Goal: Task Accomplishment & Management: Complete application form

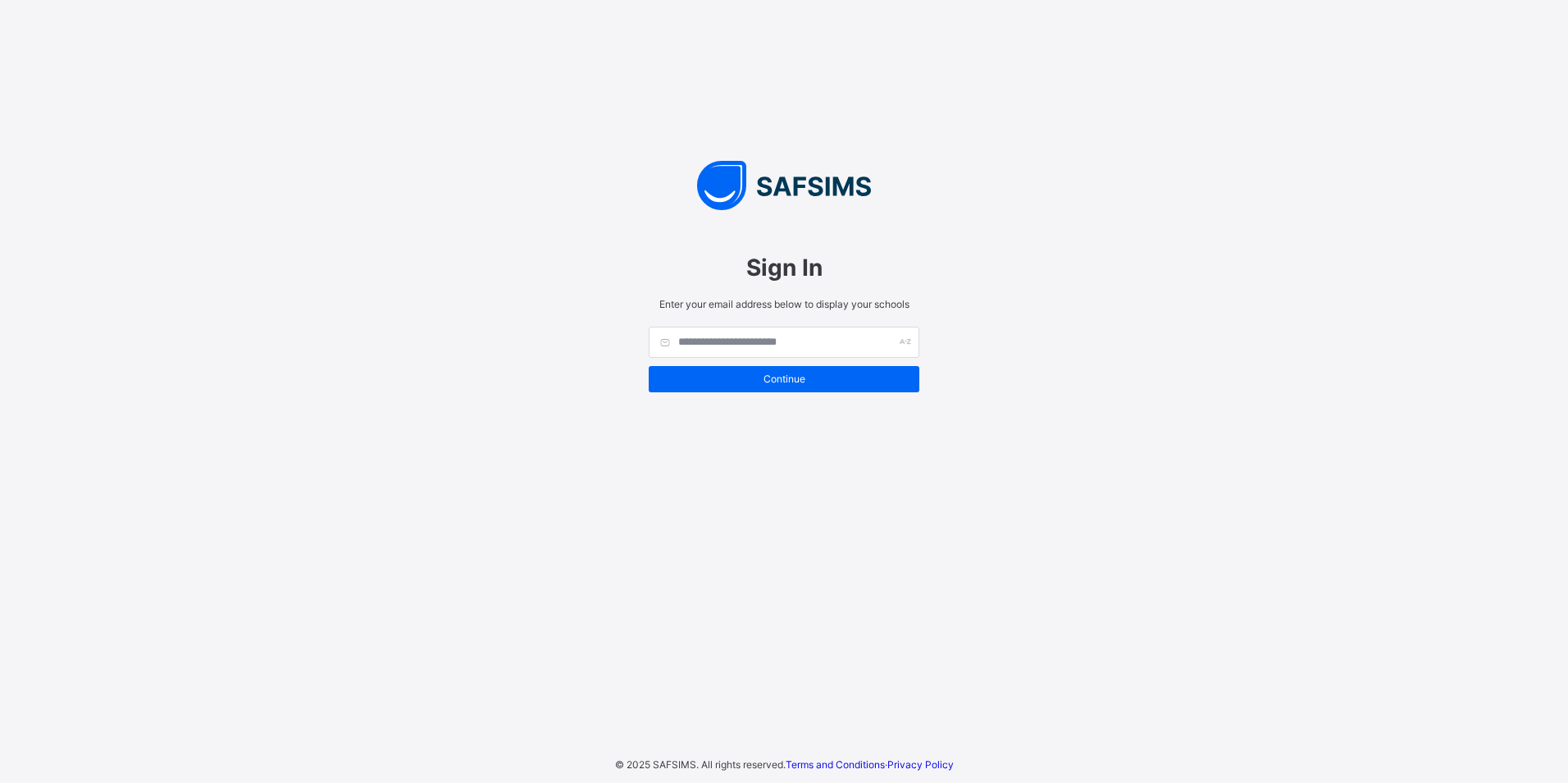
click at [237, 47] on div "Sign In Enter your email address below to display your schools Continue © 2025 …" at bounding box center [784, 391] width 1568 height 783
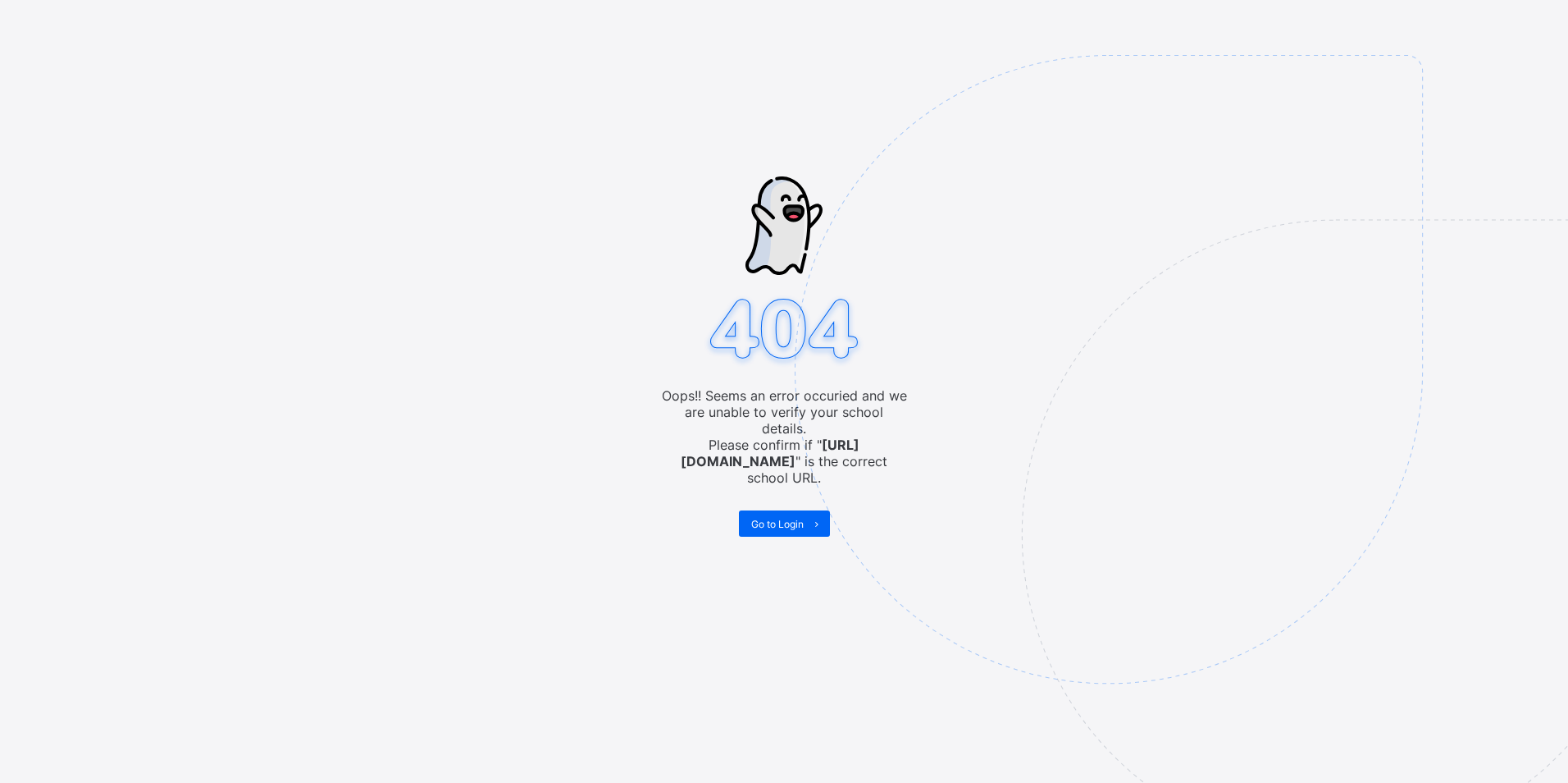
click at [1545, 69] on img at bounding box center [1222, 451] width 855 height 794
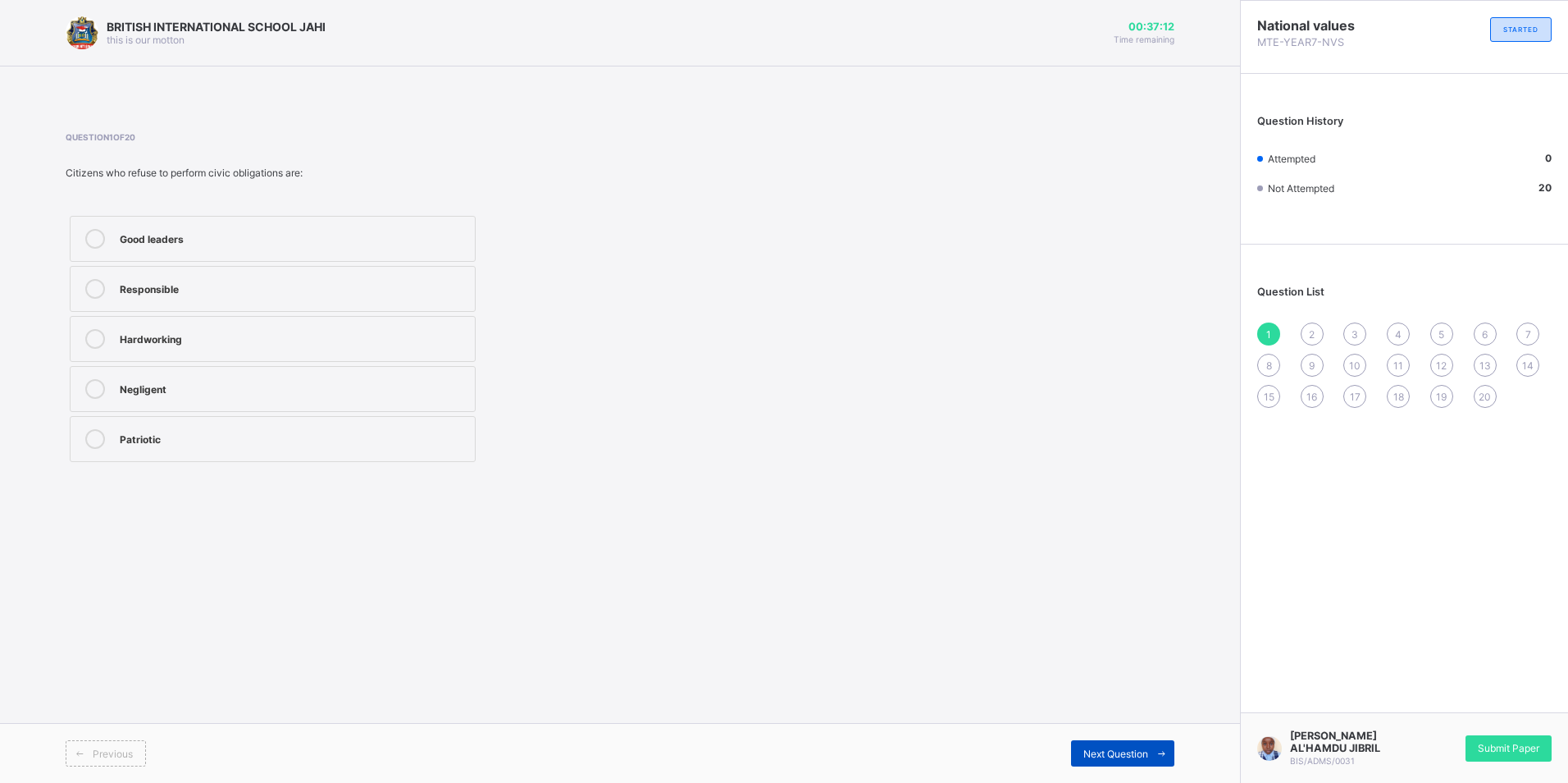
click at [1121, 748] on span "Next Question" at bounding box center [1116, 753] width 65 height 12
click at [284, 394] on div "Enjoying rights" at bounding box center [293, 387] width 347 height 16
click at [1131, 760] on div "Next Question" at bounding box center [1123, 752] width 103 height 26
click at [208, 306] on label "To build public services" at bounding box center [273, 288] width 406 height 46
click at [1076, 753] on div "Next Question" at bounding box center [1123, 752] width 103 height 26
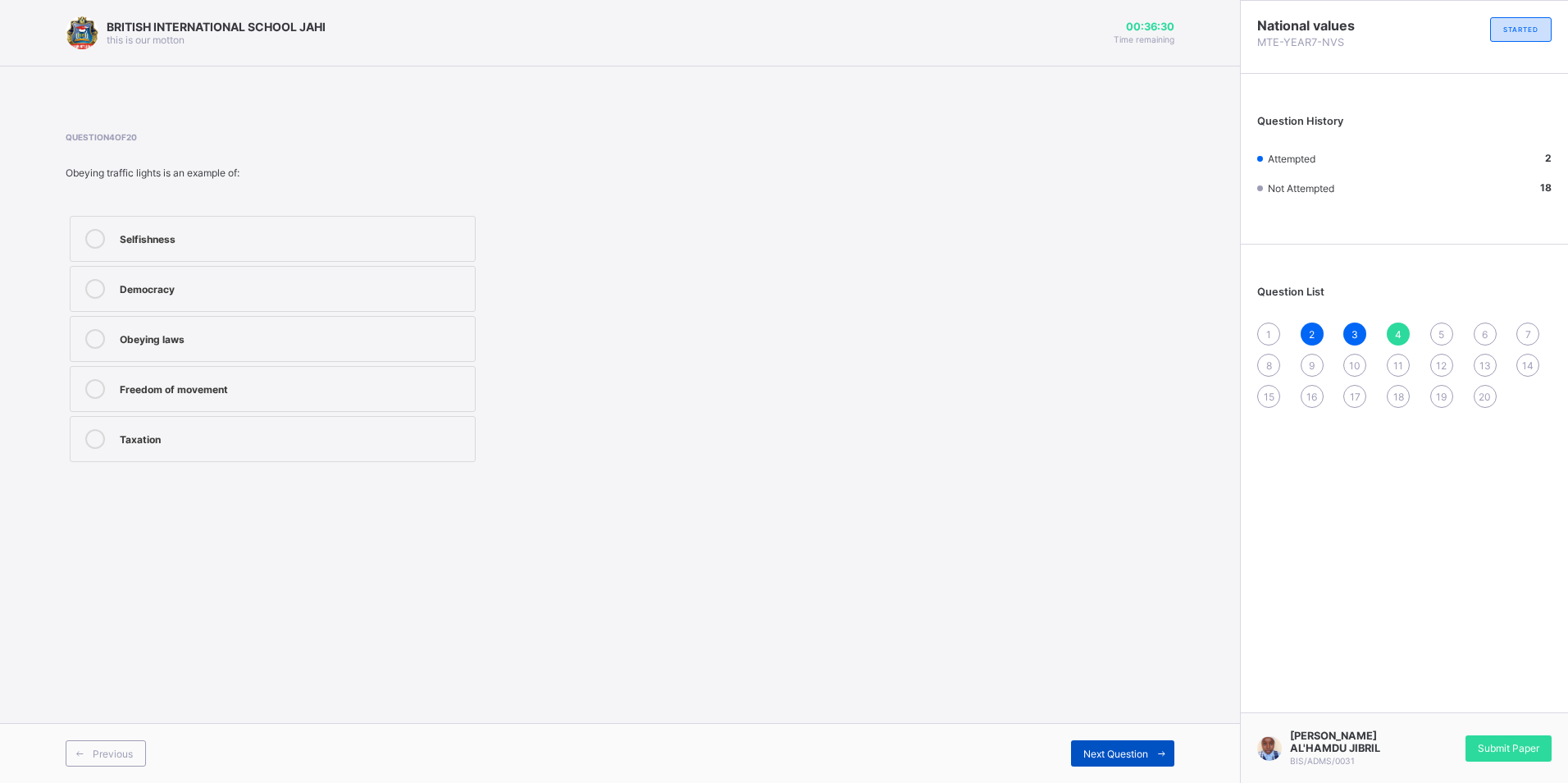
click at [1089, 750] on span "Next Question" at bounding box center [1116, 753] width 65 height 12
click at [192, 298] on div "Voting" at bounding box center [293, 288] width 347 height 20
drag, startPoint x: 1096, startPoint y: 748, endPoint x: 1083, endPoint y: 750, distance: 13.2
click at [1094, 748] on span "Next Question" at bounding box center [1116, 753] width 65 height 12
click at [210, 339] on div "Obeying national laws" at bounding box center [293, 336] width 347 height 16
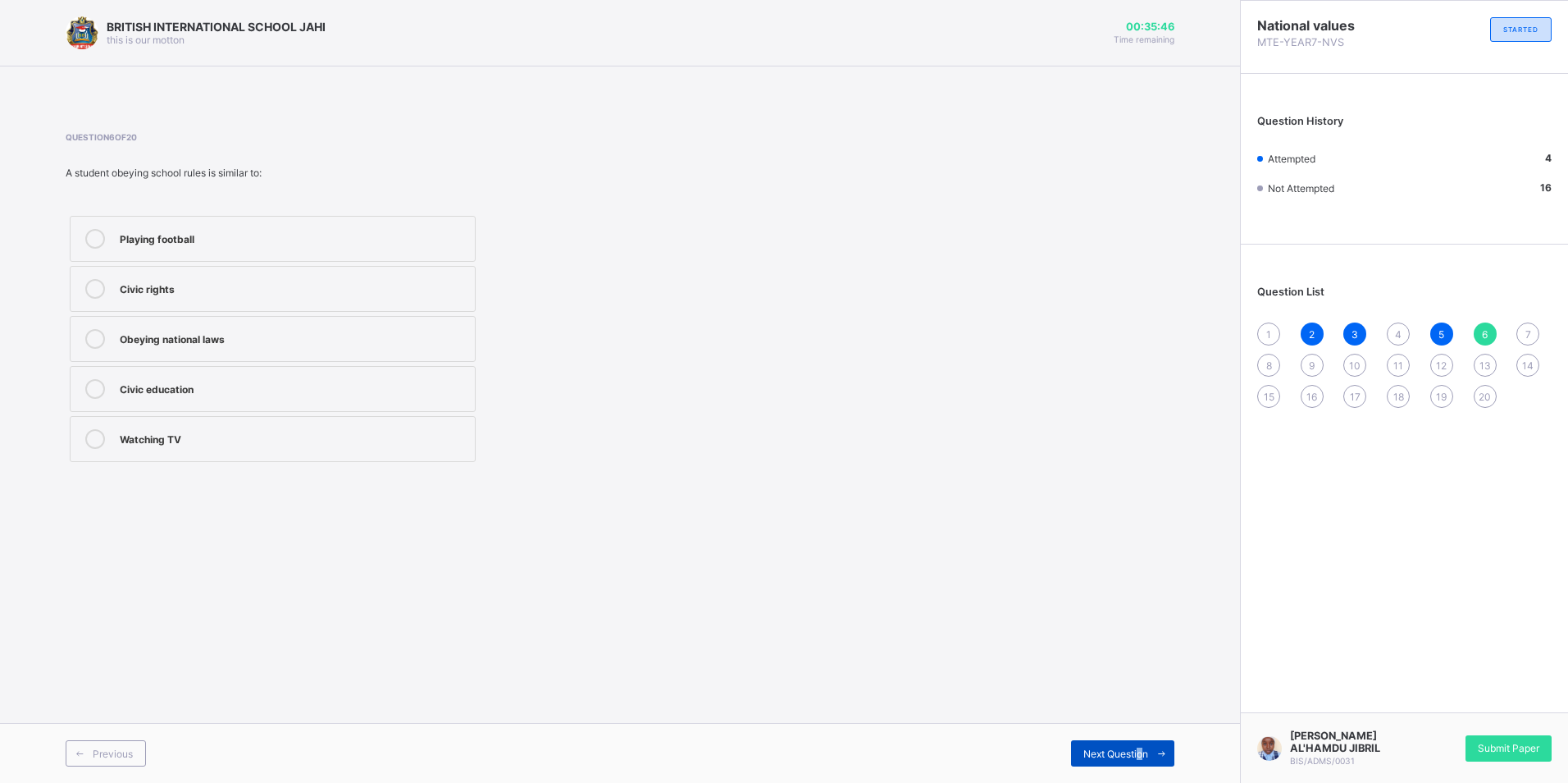
click at [1144, 750] on span "Next Question" at bounding box center [1116, 753] width 65 height 12
click at [182, 395] on div "Defending the nation" at bounding box center [293, 387] width 347 height 16
click at [1121, 752] on span "Next Question" at bounding box center [1116, 753] width 65 height 12
click at [240, 288] on div "Playing games" at bounding box center [293, 287] width 347 height 16
click at [1152, 749] on span at bounding box center [1161, 752] width 26 height 26
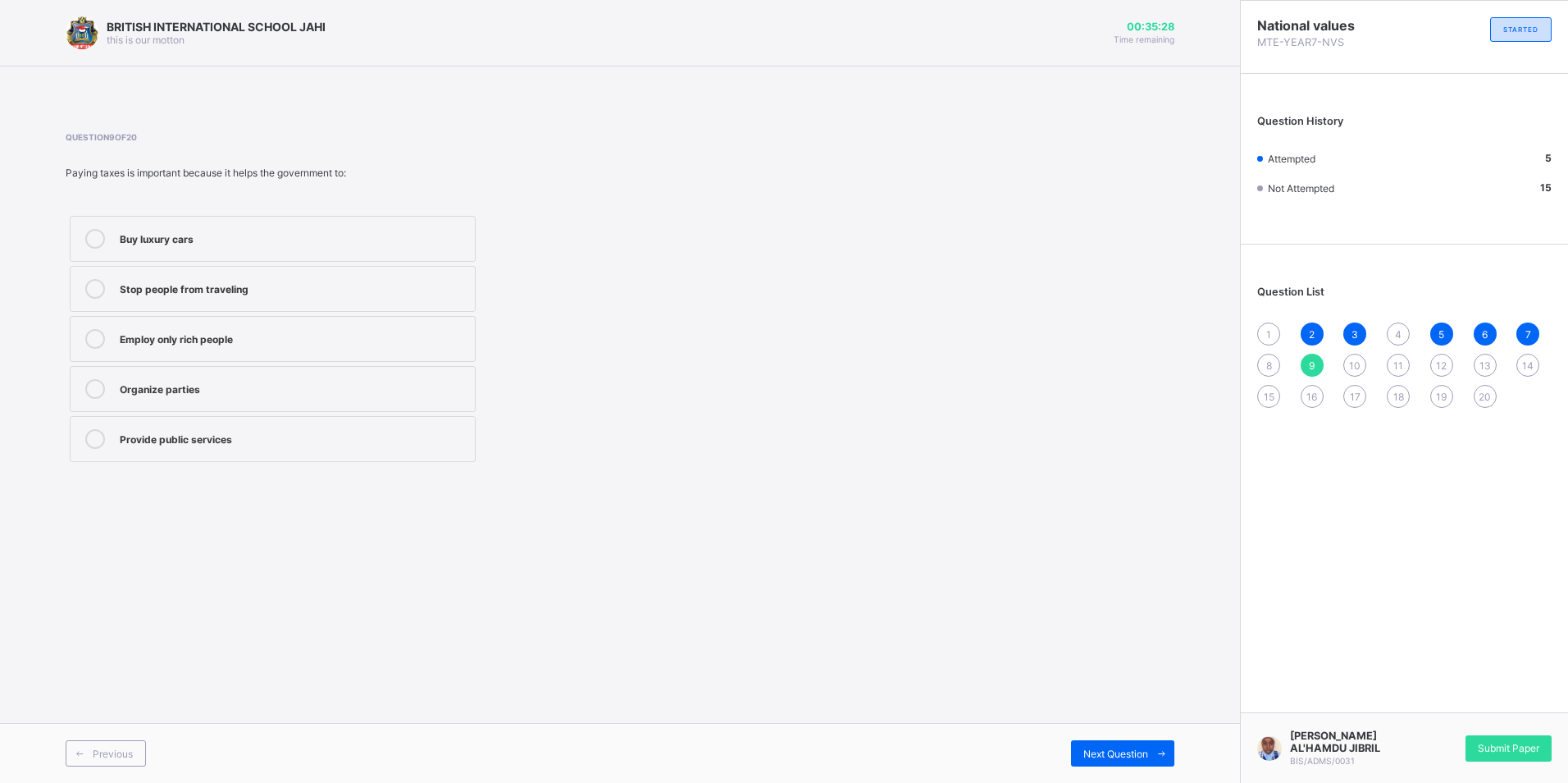
click at [1267, 369] on span "8" at bounding box center [1269, 365] width 6 height 12
click at [251, 280] on div "Playing games" at bounding box center [293, 287] width 347 height 16
click at [1139, 750] on span "Next Question" at bounding box center [1116, 753] width 65 height 12
click at [1267, 368] on span "8" at bounding box center [1269, 365] width 6 height 12
click at [105, 290] on div at bounding box center [95, 288] width 33 height 20
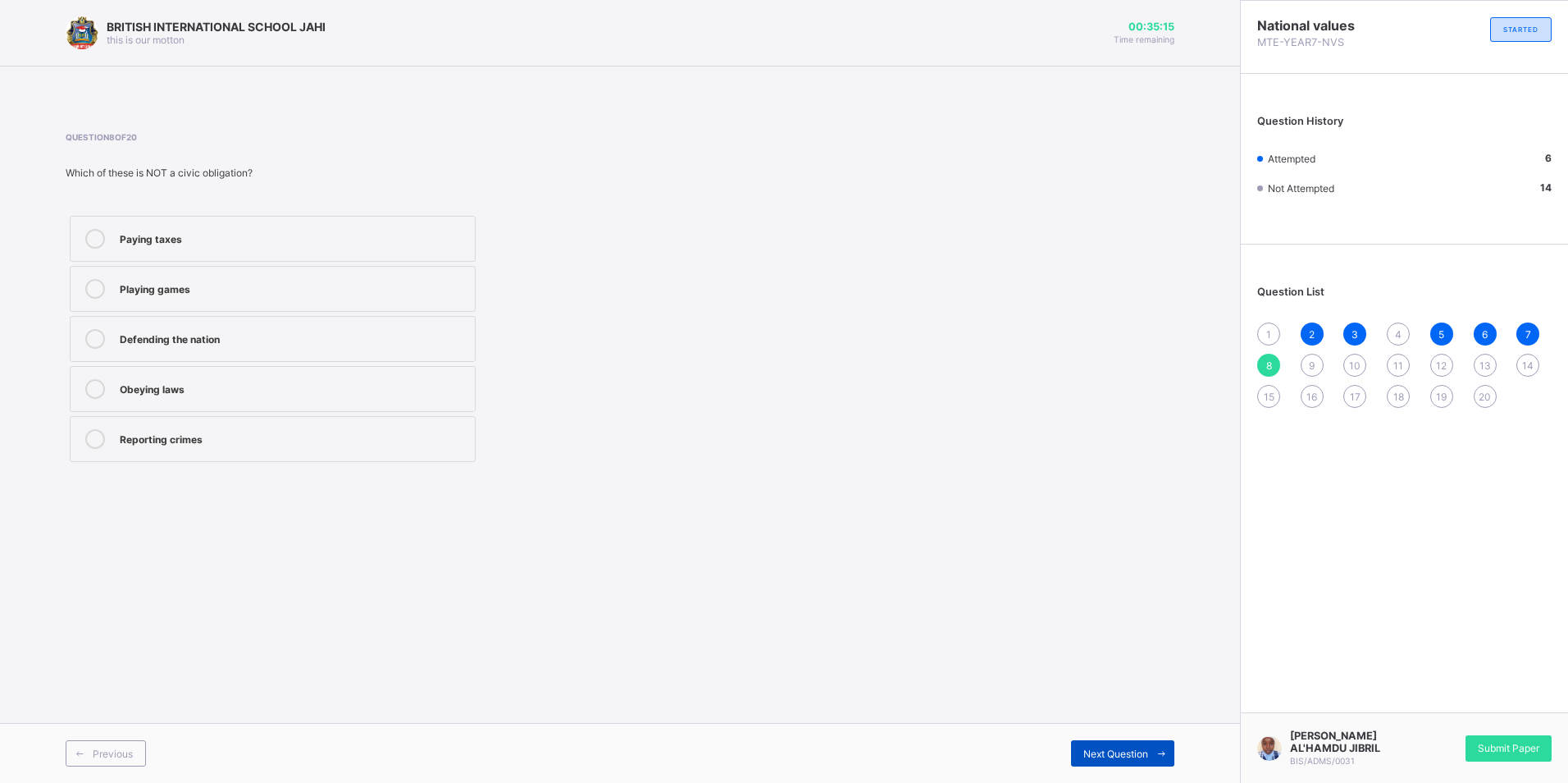
click at [1167, 752] on icon at bounding box center [1161, 753] width 12 height 11
click at [187, 455] on label "Provide public services" at bounding box center [273, 439] width 406 height 46
click at [1079, 751] on div "Next Question" at bounding box center [1123, 752] width 103 height 26
click at [285, 399] on label "Voting in elections" at bounding box center [273, 389] width 406 height 46
click at [1128, 748] on span "Next Question" at bounding box center [1116, 753] width 65 height 12
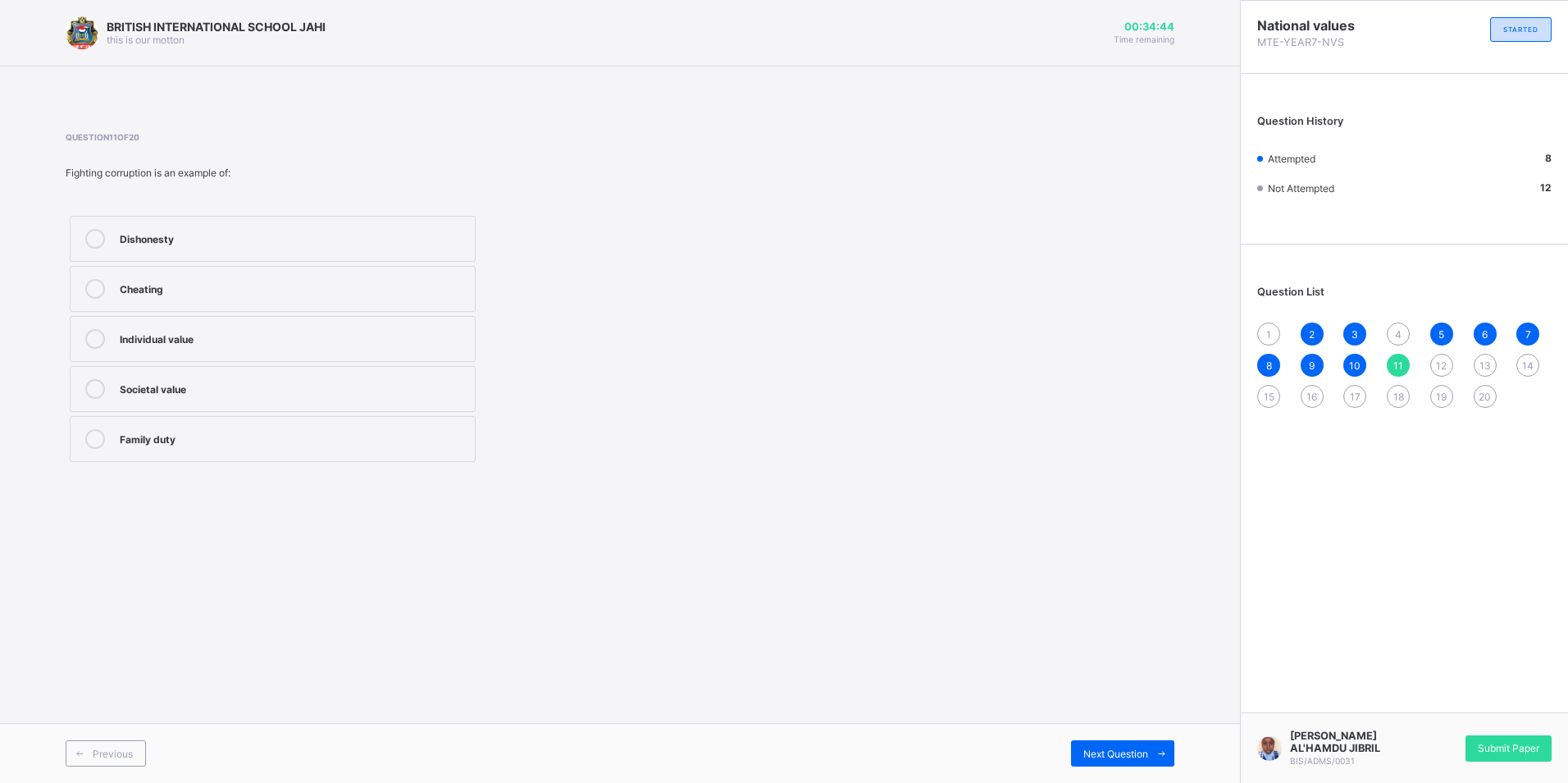
click at [164, 402] on label "Societal value" at bounding box center [273, 389] width 406 height 46
click at [1077, 755] on div "Next Question" at bounding box center [1123, 752] width 103 height 26
click at [113, 391] on label "Fairness in law" at bounding box center [273, 389] width 406 height 46
click at [1100, 749] on span "Next Question" at bounding box center [1116, 753] width 65 height 12
click at [306, 352] on label "Government and community promoting values" at bounding box center [273, 339] width 406 height 46
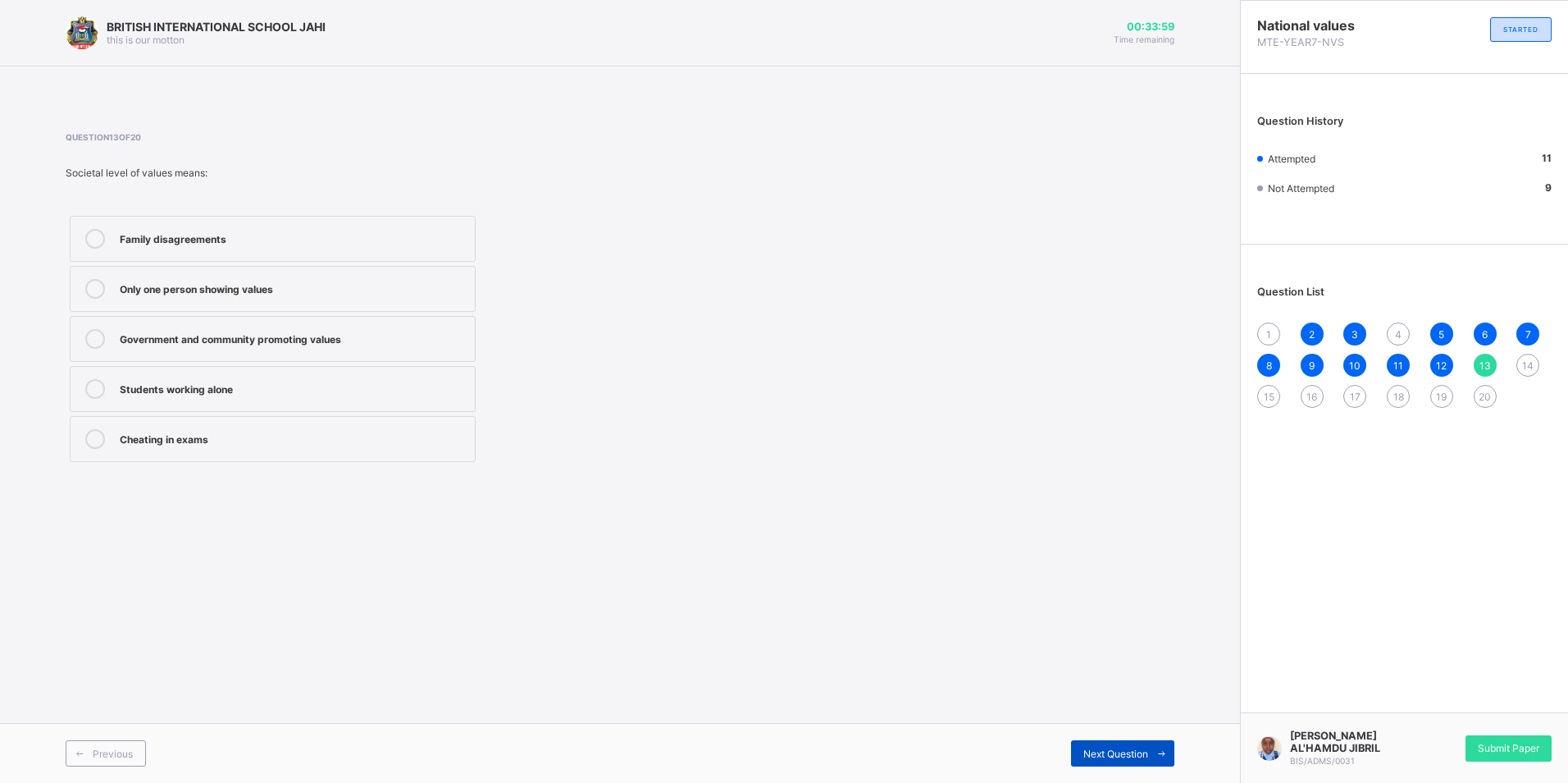
click at [1111, 748] on span "Next Question" at bounding box center [1116, 753] width 65 height 12
click at [187, 403] on label "Respect for parents" at bounding box center [273, 389] width 406 height 46
click at [1102, 760] on div "Next Question" at bounding box center [1123, 752] width 103 height 26
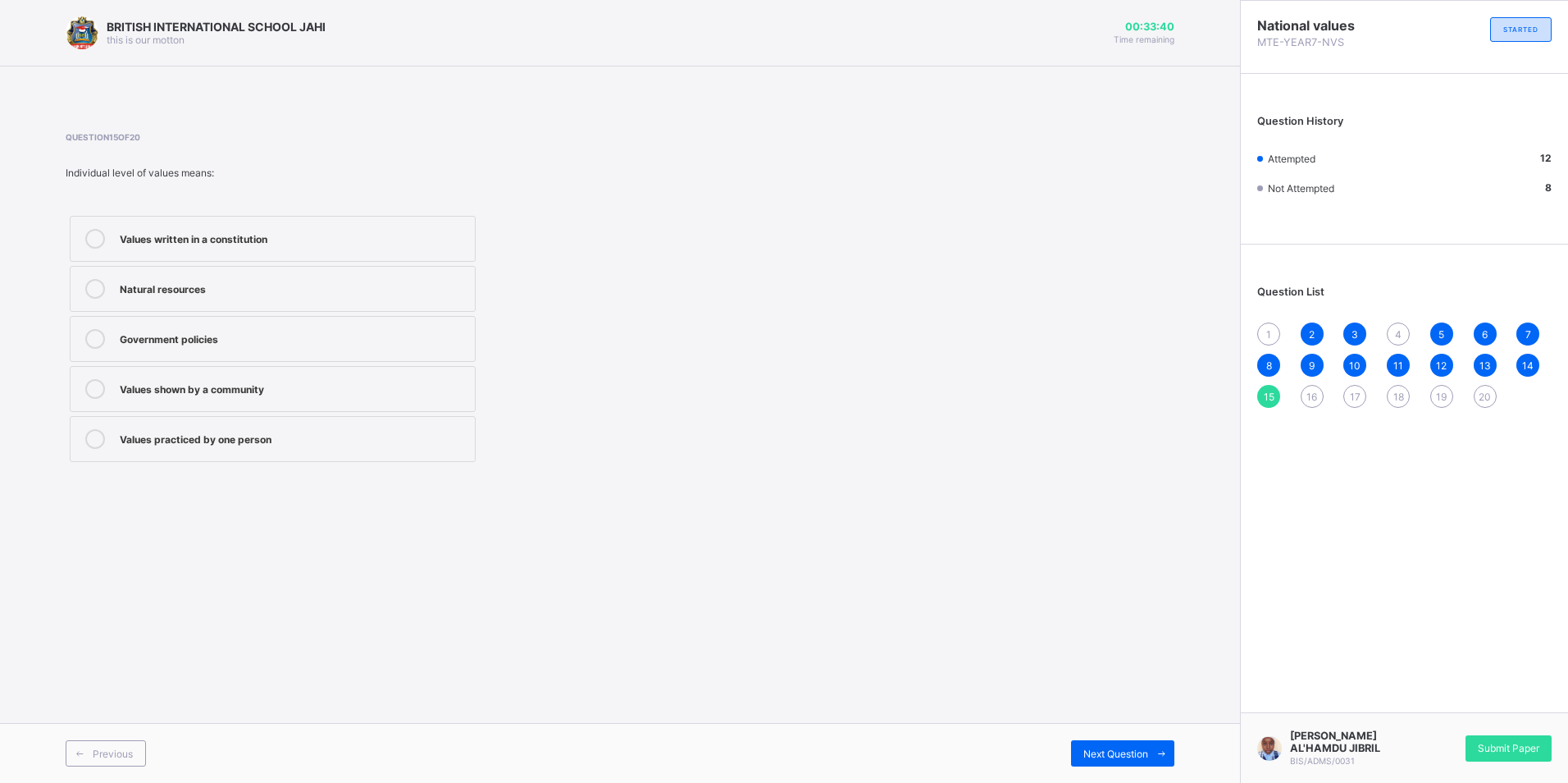
click at [283, 441] on div "Values practiced by one person" at bounding box center [293, 437] width 347 height 16
click at [1119, 767] on div "Previous Next Question" at bounding box center [620, 752] width 1240 height 60
drag, startPoint x: 1118, startPoint y: 767, endPoint x: 1091, endPoint y: 759, distance: 28.2
click at [1091, 759] on span "Next Question" at bounding box center [1116, 753] width 65 height 12
click at [140, 336] on div "Corruption" at bounding box center [293, 336] width 347 height 16
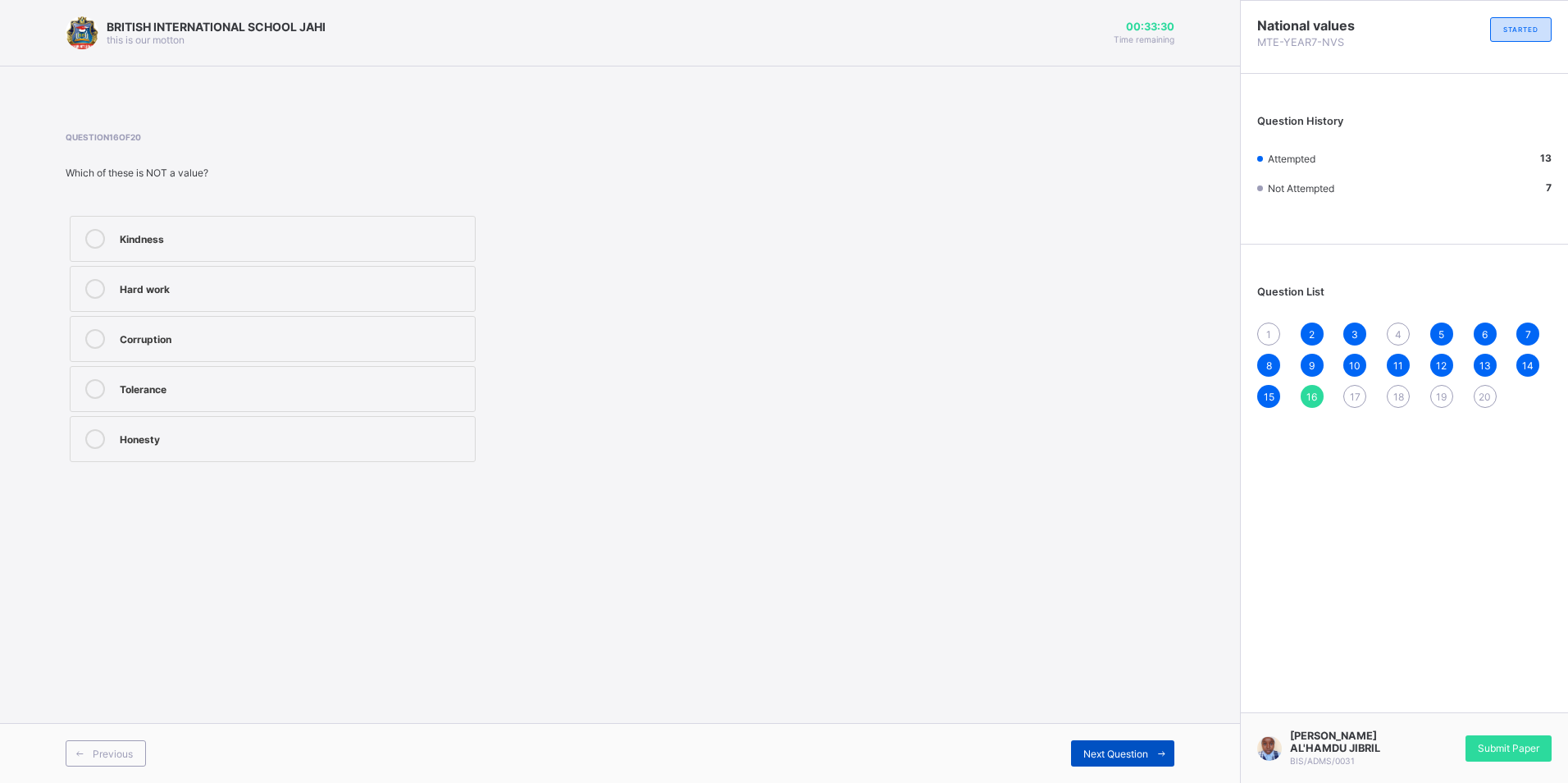
click at [1102, 745] on div "Next Question" at bounding box center [1123, 752] width 103 height 26
click at [278, 295] on div "Keep quiet when elders are speaking" at bounding box center [293, 288] width 347 height 20
click at [1102, 750] on span "Next Question" at bounding box center [1116, 753] width 65 height 12
click at [193, 339] on div "Know right from wrong" at bounding box center [293, 336] width 347 height 16
click at [1079, 756] on div "Next Question" at bounding box center [1123, 752] width 103 height 26
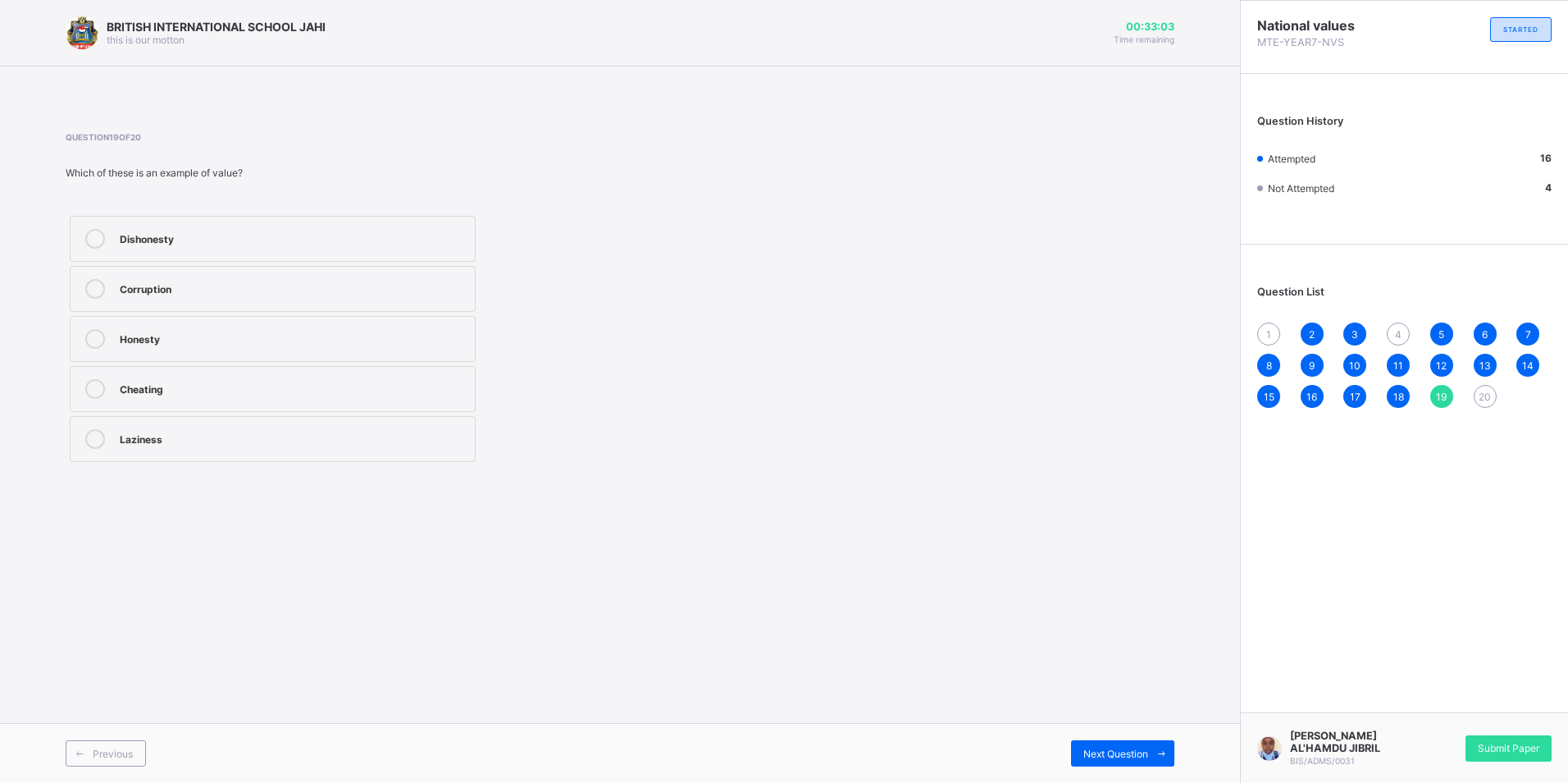
click at [171, 339] on div "Honesty" at bounding box center [293, 336] width 347 height 16
click at [1081, 754] on div "Next Question" at bounding box center [1123, 752] width 103 height 26
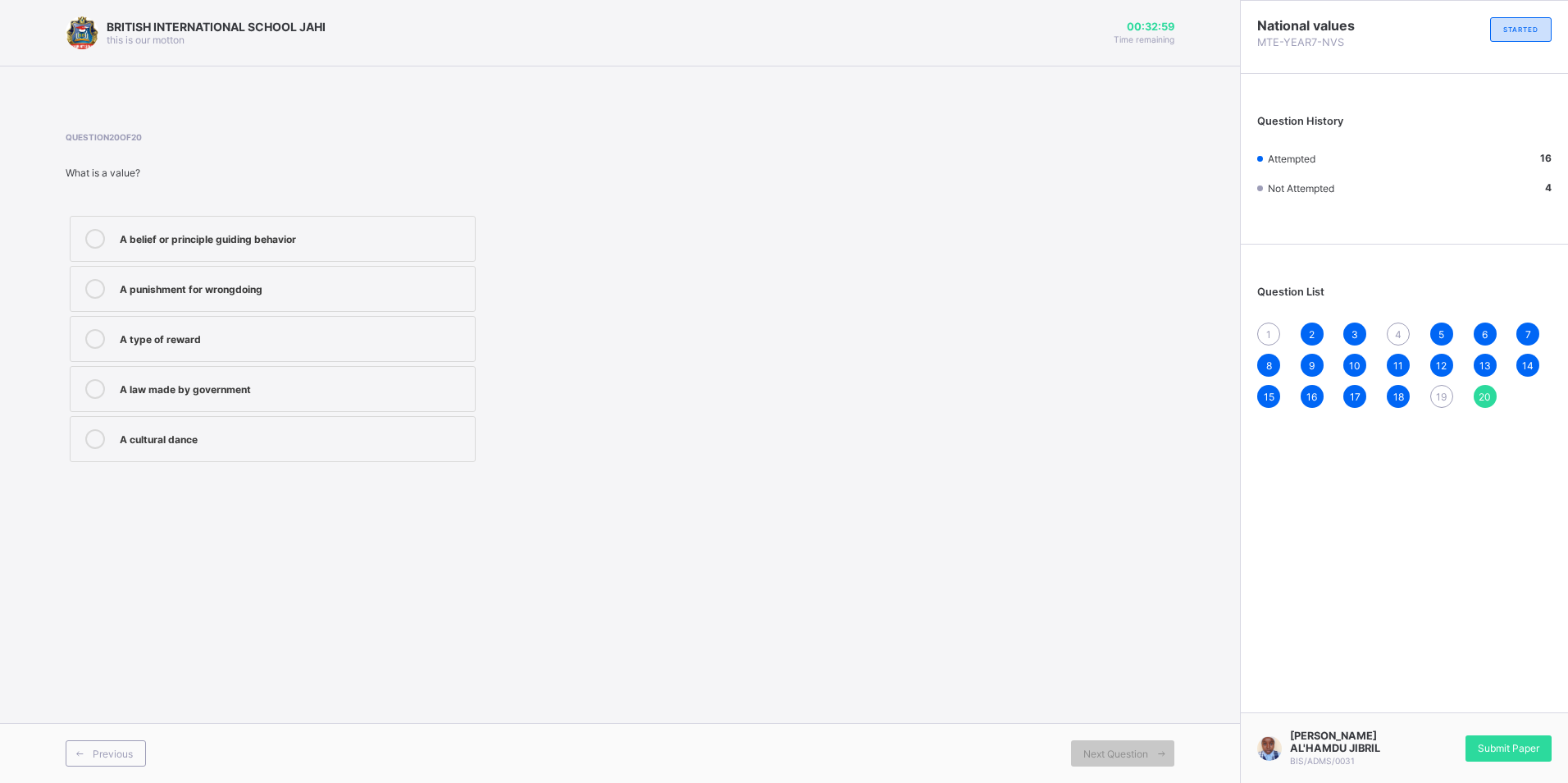
click at [1438, 391] on span "19" at bounding box center [1441, 397] width 11 height 12
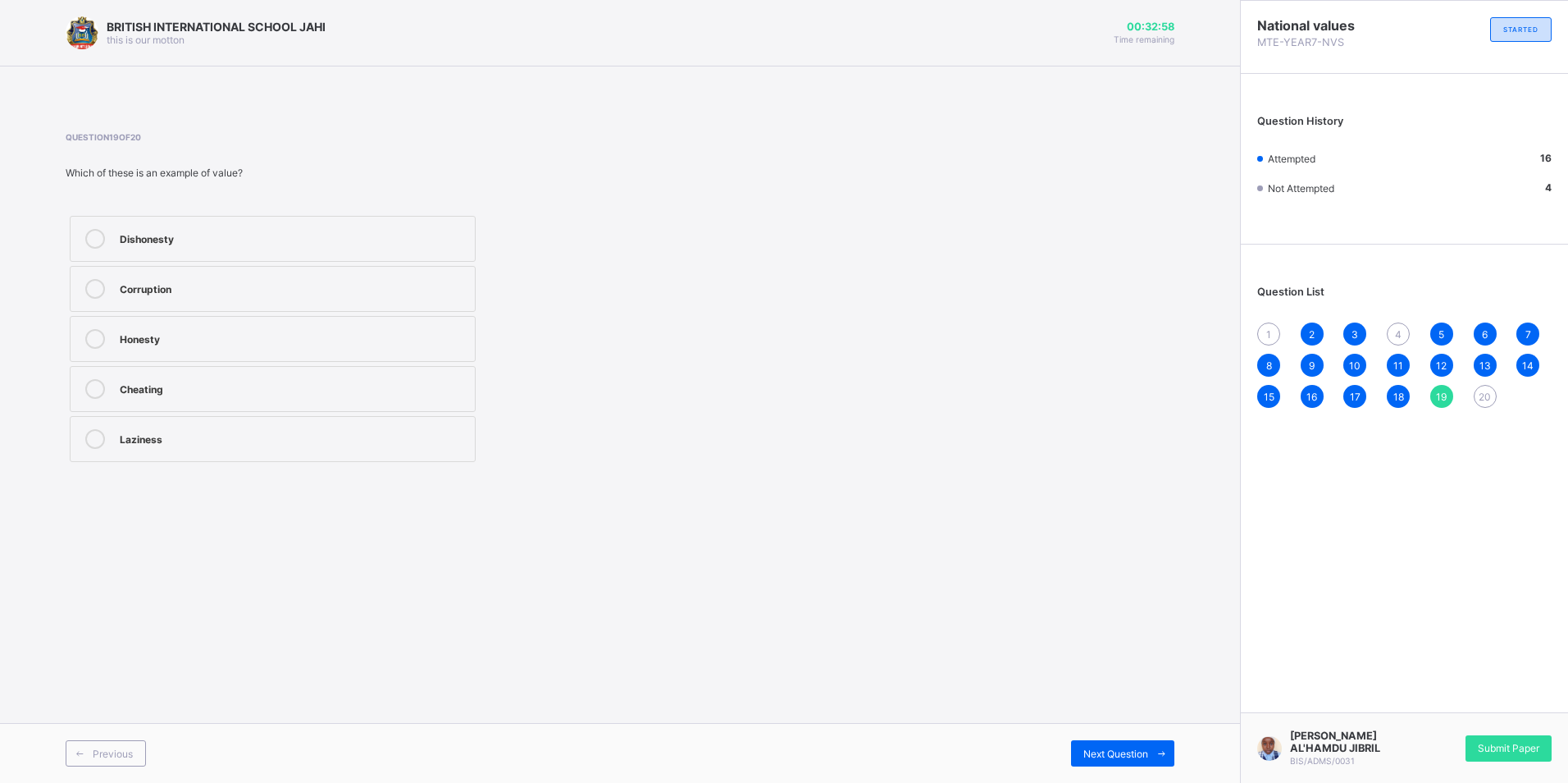
drag, startPoint x: 373, startPoint y: 323, endPoint x: 439, endPoint y: 347, distance: 70.2
click at [386, 323] on label "Honesty" at bounding box center [273, 339] width 406 height 46
click at [1144, 765] on div "Next Question" at bounding box center [1123, 752] width 103 height 26
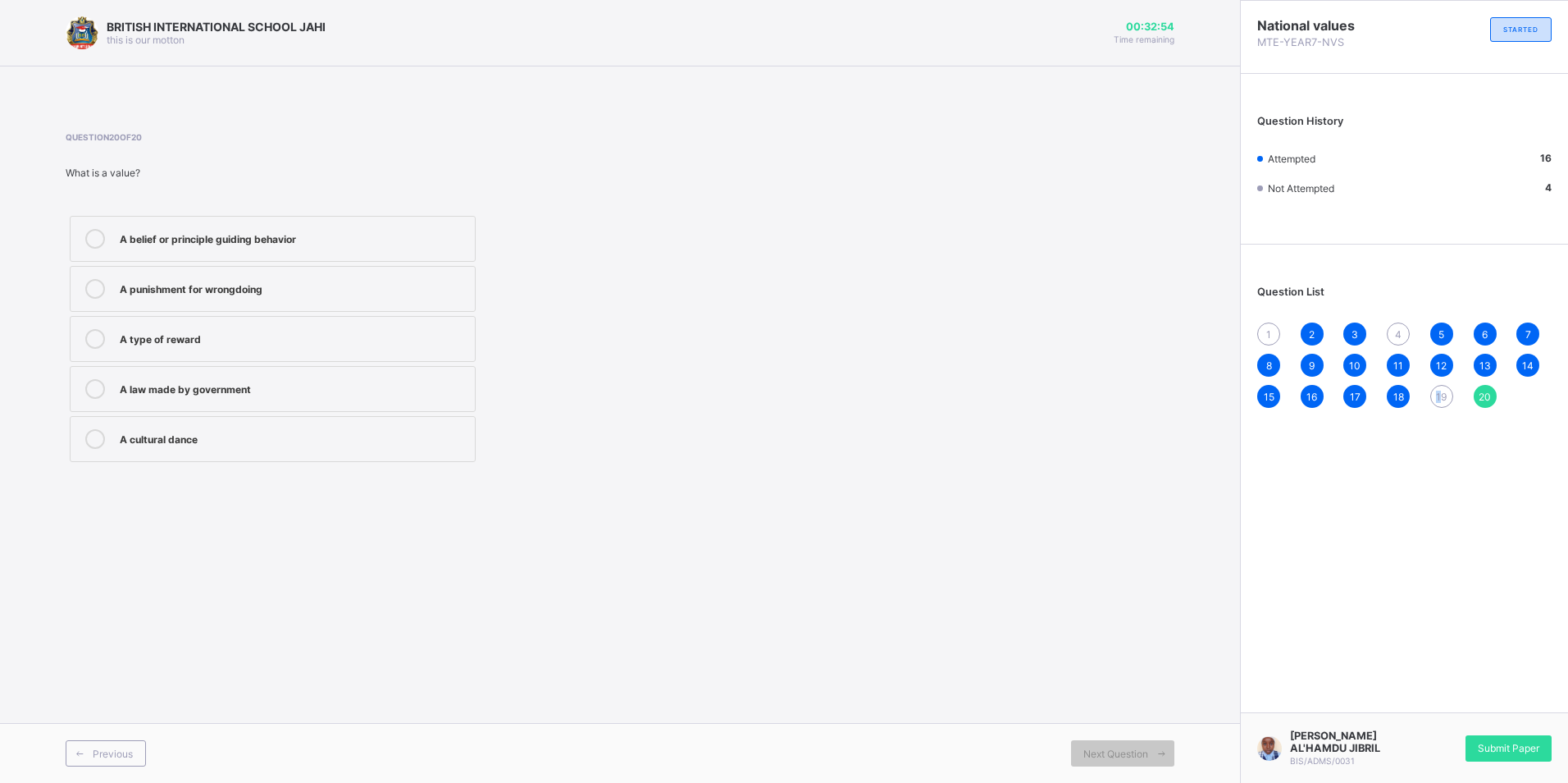
click at [1442, 403] on div "19" at bounding box center [1442, 397] width 23 height 23
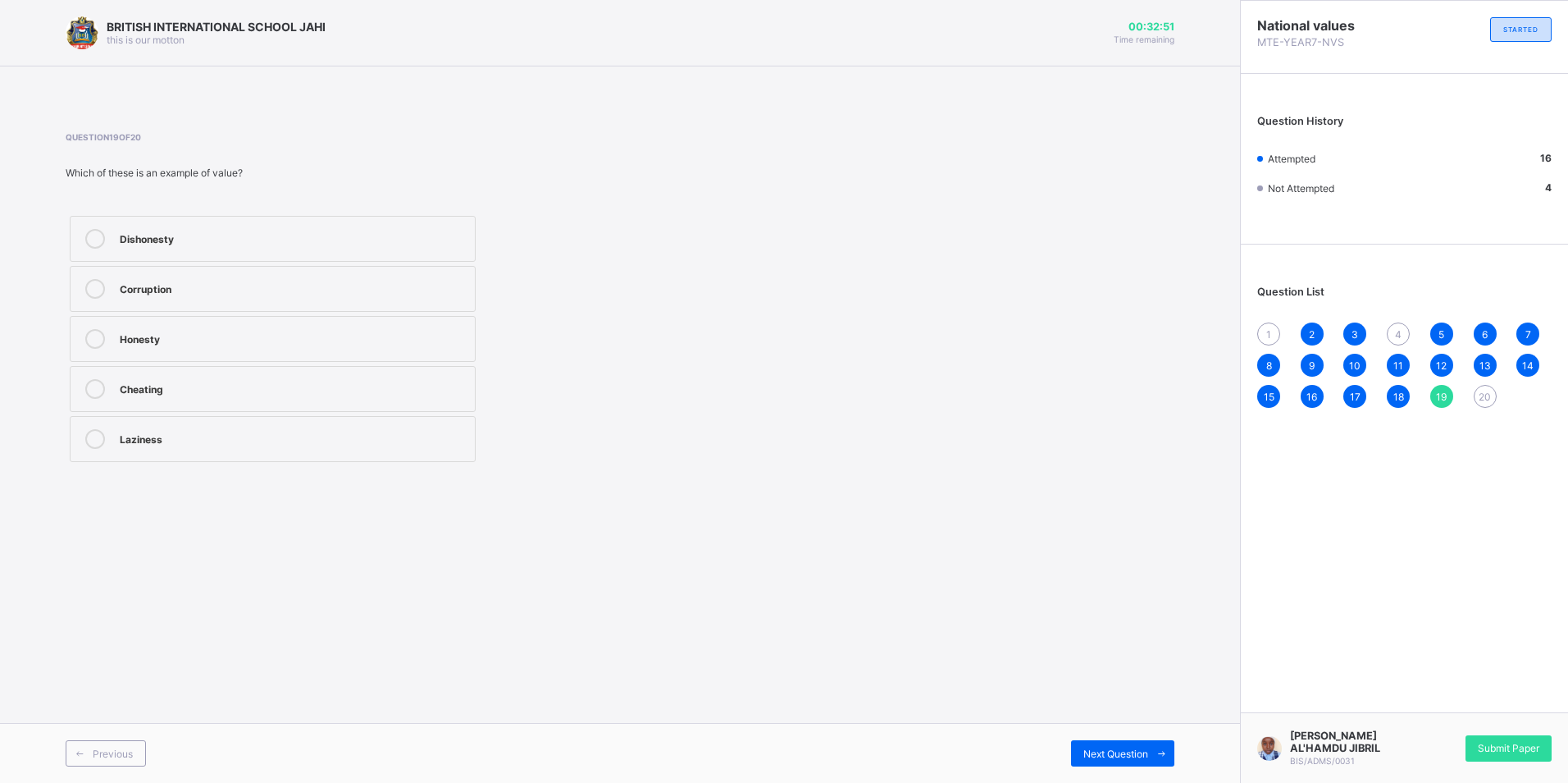
click at [193, 356] on label "Honesty" at bounding box center [273, 339] width 406 height 46
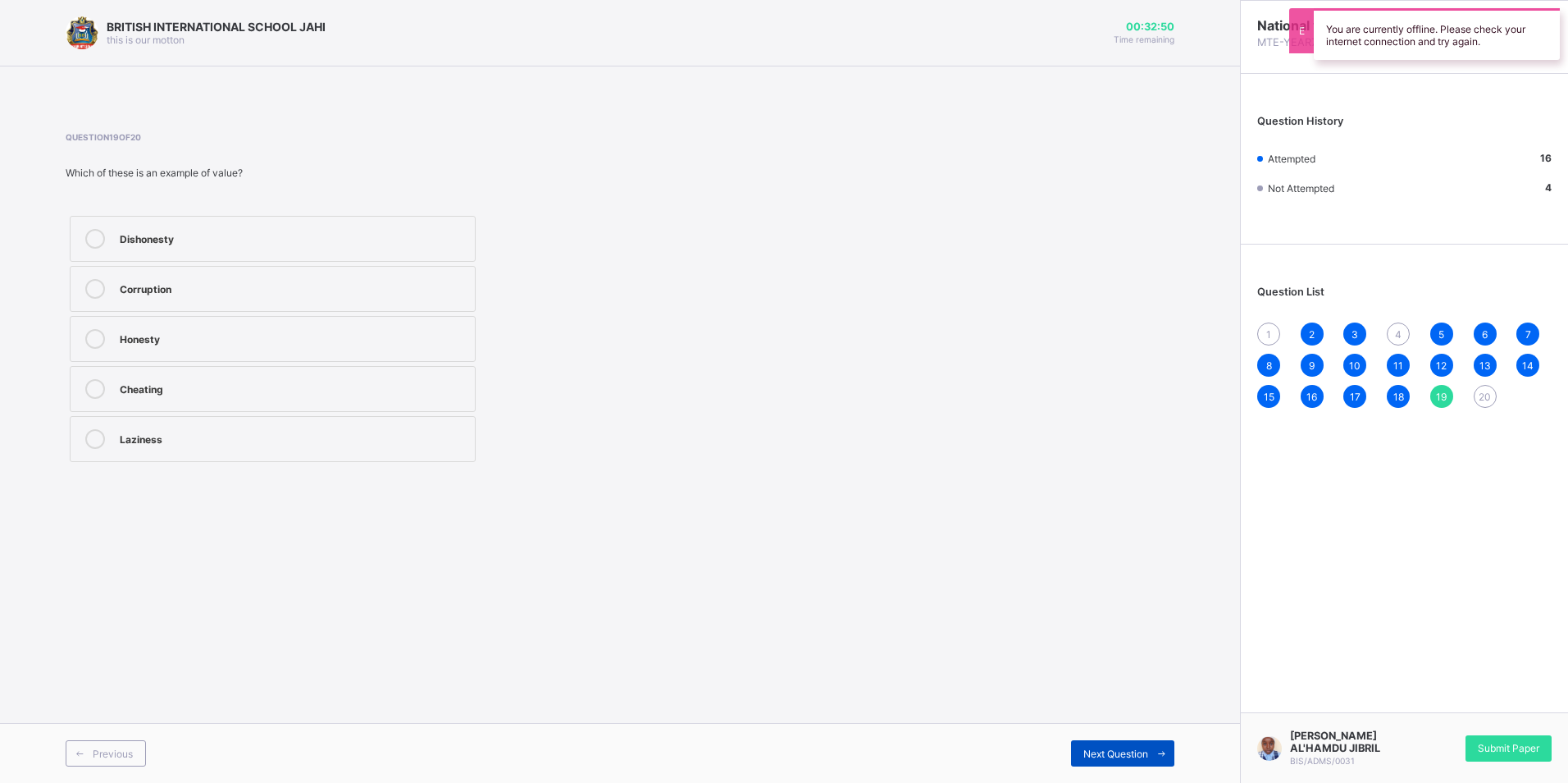
click at [1104, 743] on div "Next Question" at bounding box center [1123, 752] width 103 height 26
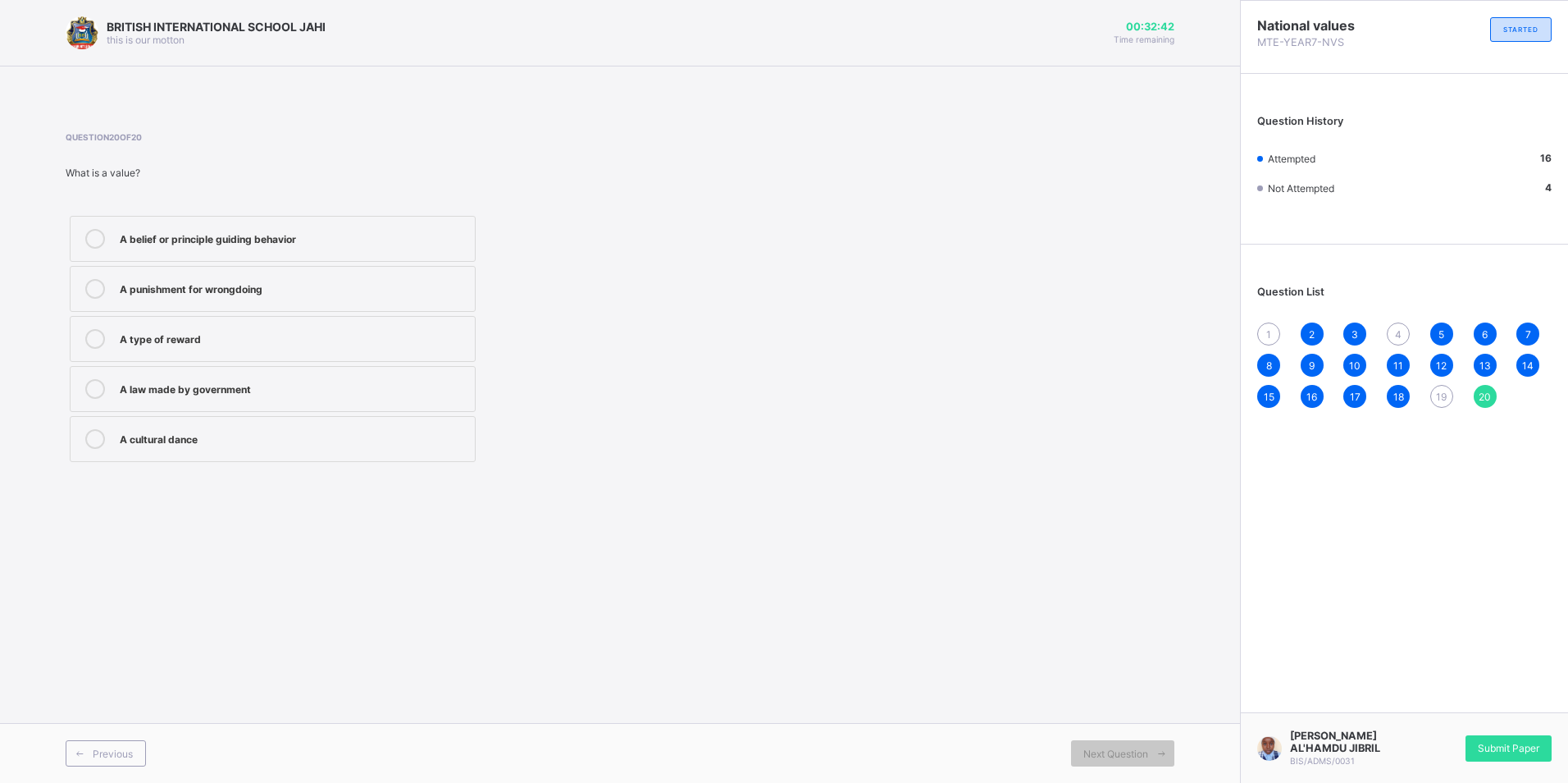
click at [1428, 403] on div "1 2 3 4 5 6 7 8 9 10 11 12 13 14 15 16 17 18 19 20" at bounding box center [1404, 365] width 294 height 85
click at [1439, 400] on span "19" at bounding box center [1441, 397] width 11 height 12
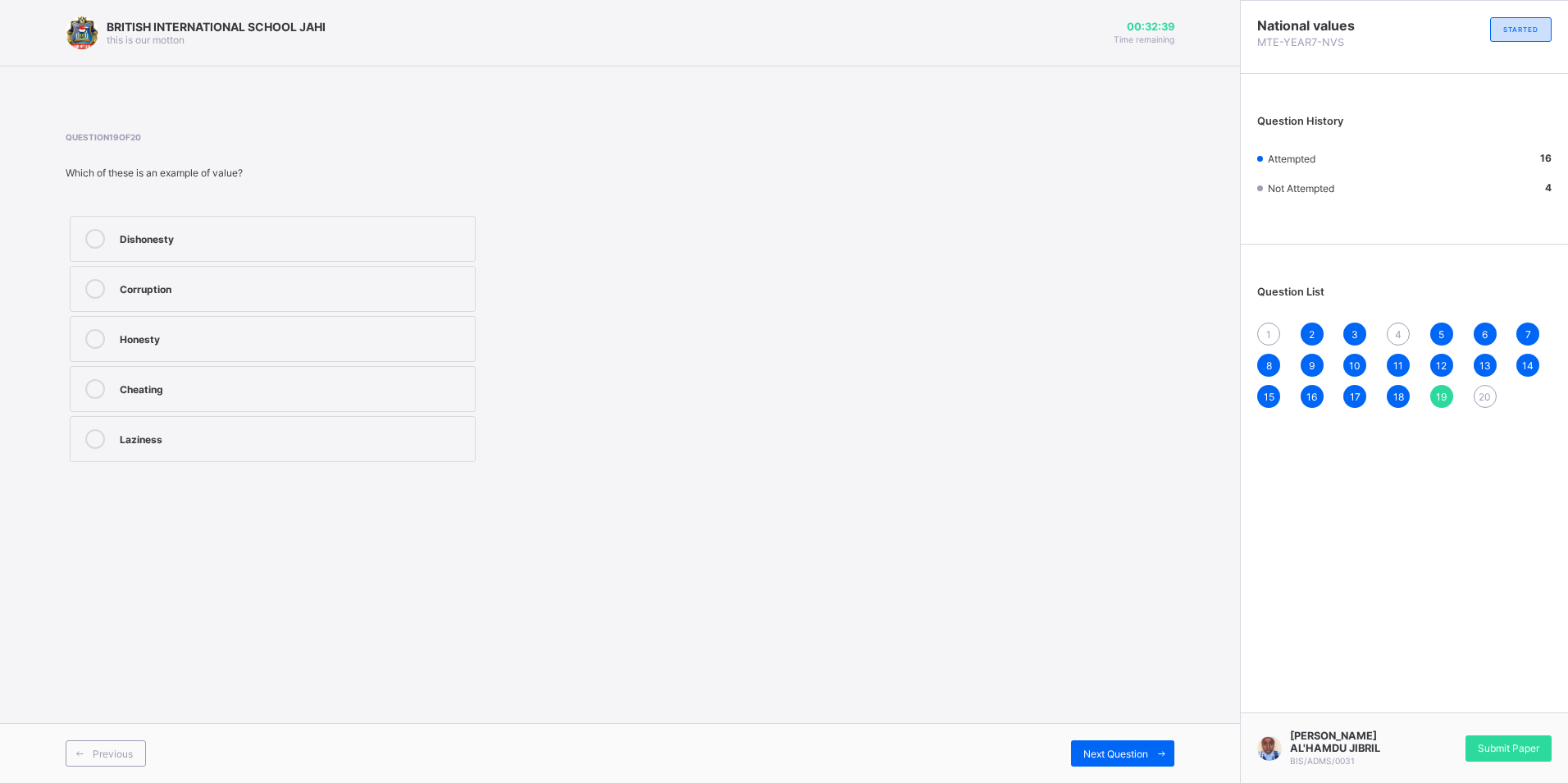
click at [225, 340] on div "Honesty" at bounding box center [293, 336] width 347 height 16
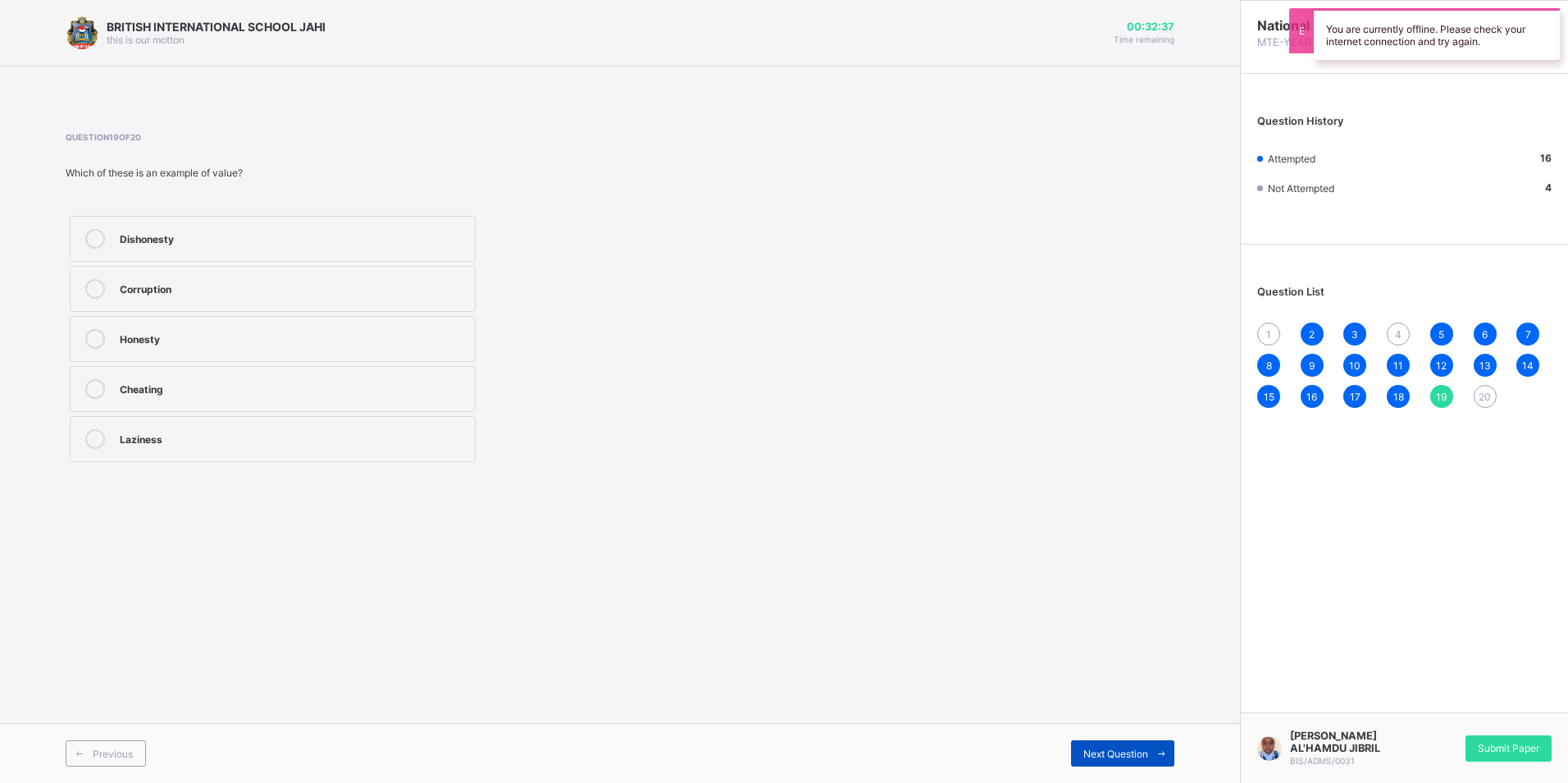
click at [1121, 749] on span "Next Question" at bounding box center [1116, 753] width 65 height 12
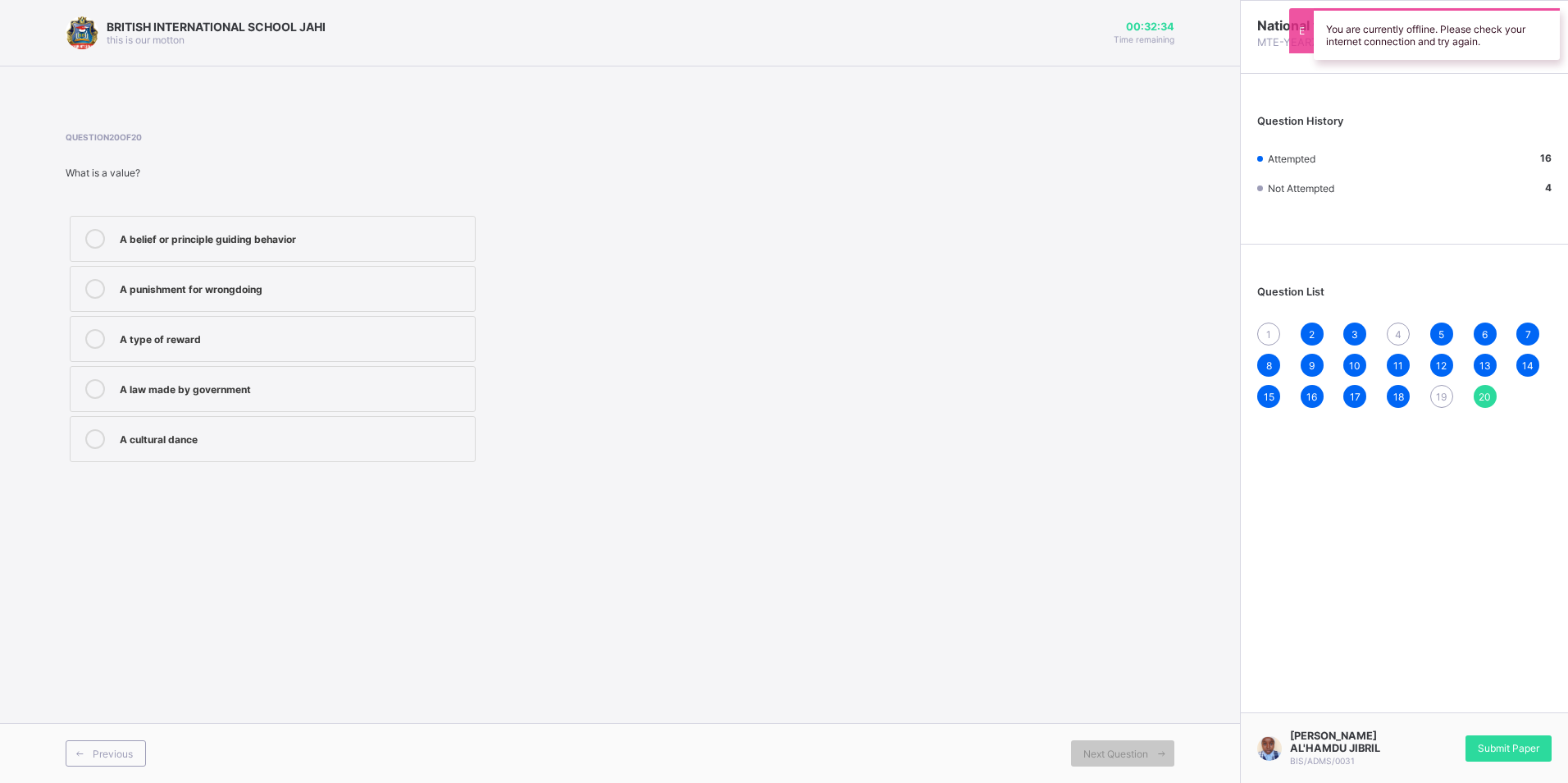
click at [1435, 403] on div "19" at bounding box center [1442, 397] width 23 height 23
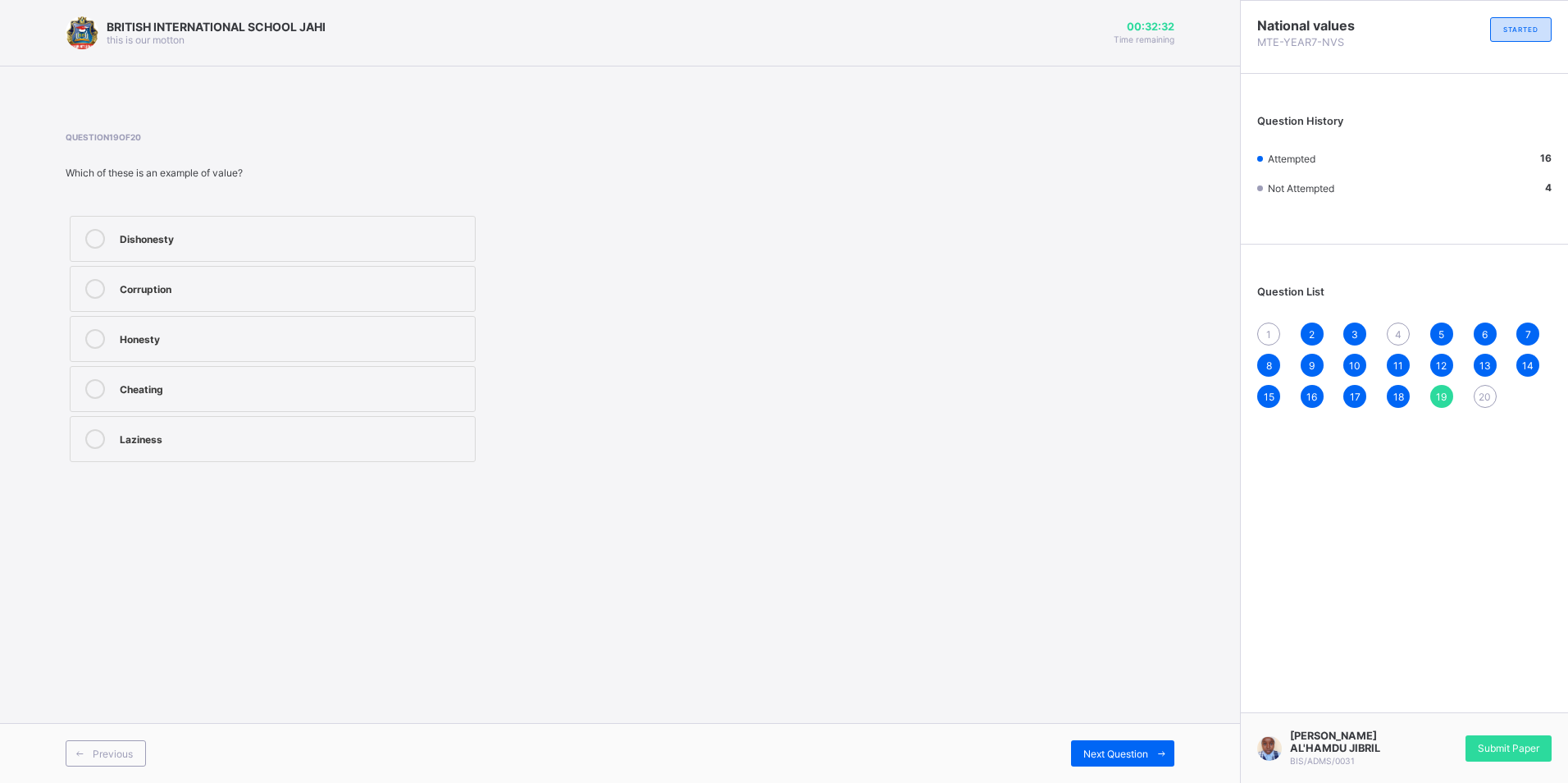
click at [141, 354] on label "Honesty" at bounding box center [273, 339] width 406 height 46
click at [443, 550] on div "BRITISH INTERNATIONAL SCHOOL JAHI this is our motton 00:32:09 Time remaining Qu…" at bounding box center [620, 391] width 1240 height 783
click at [1128, 753] on span "Next Question" at bounding box center [1116, 753] width 65 height 12
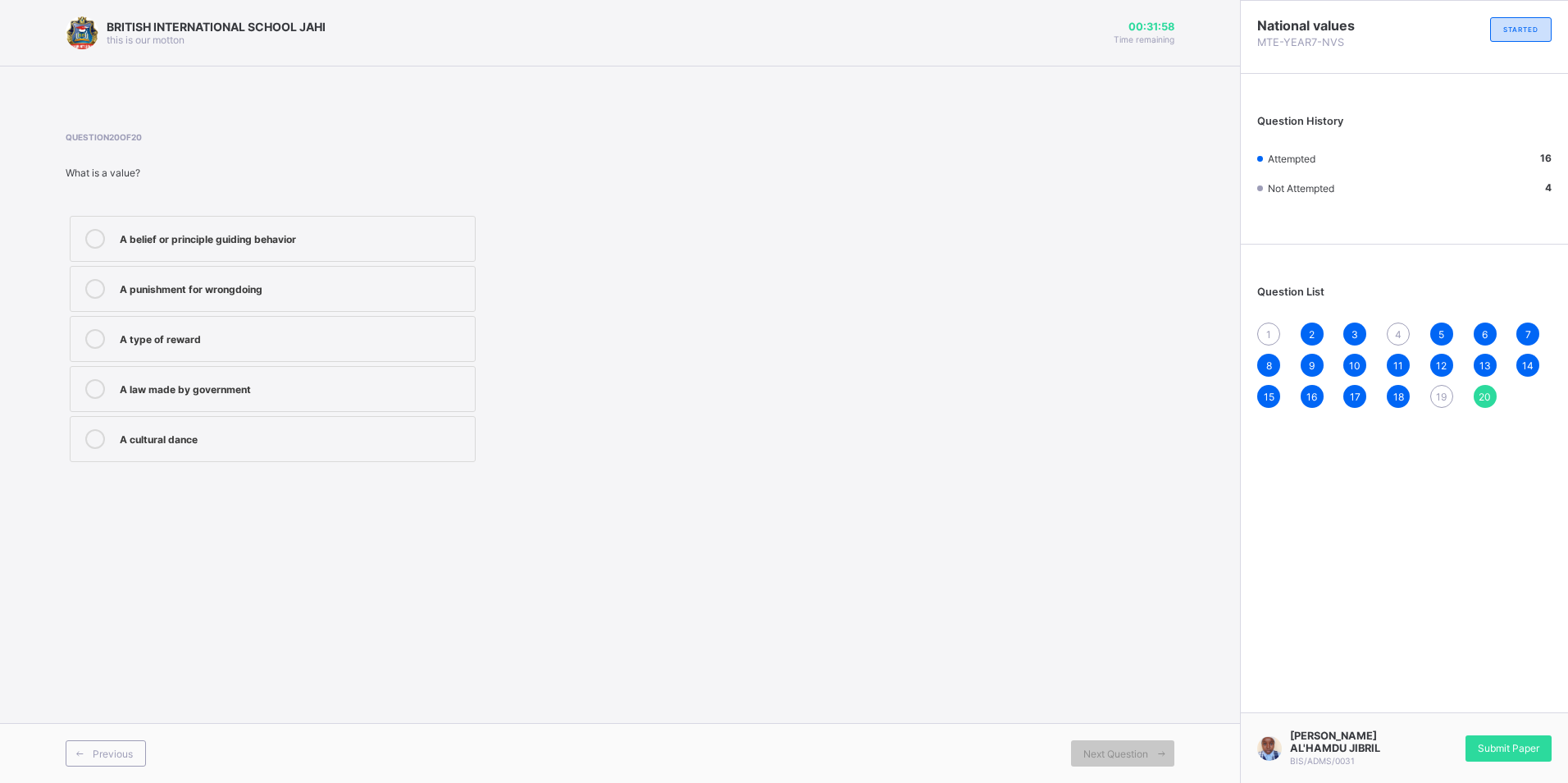
click at [1441, 397] on span "19" at bounding box center [1441, 397] width 11 height 12
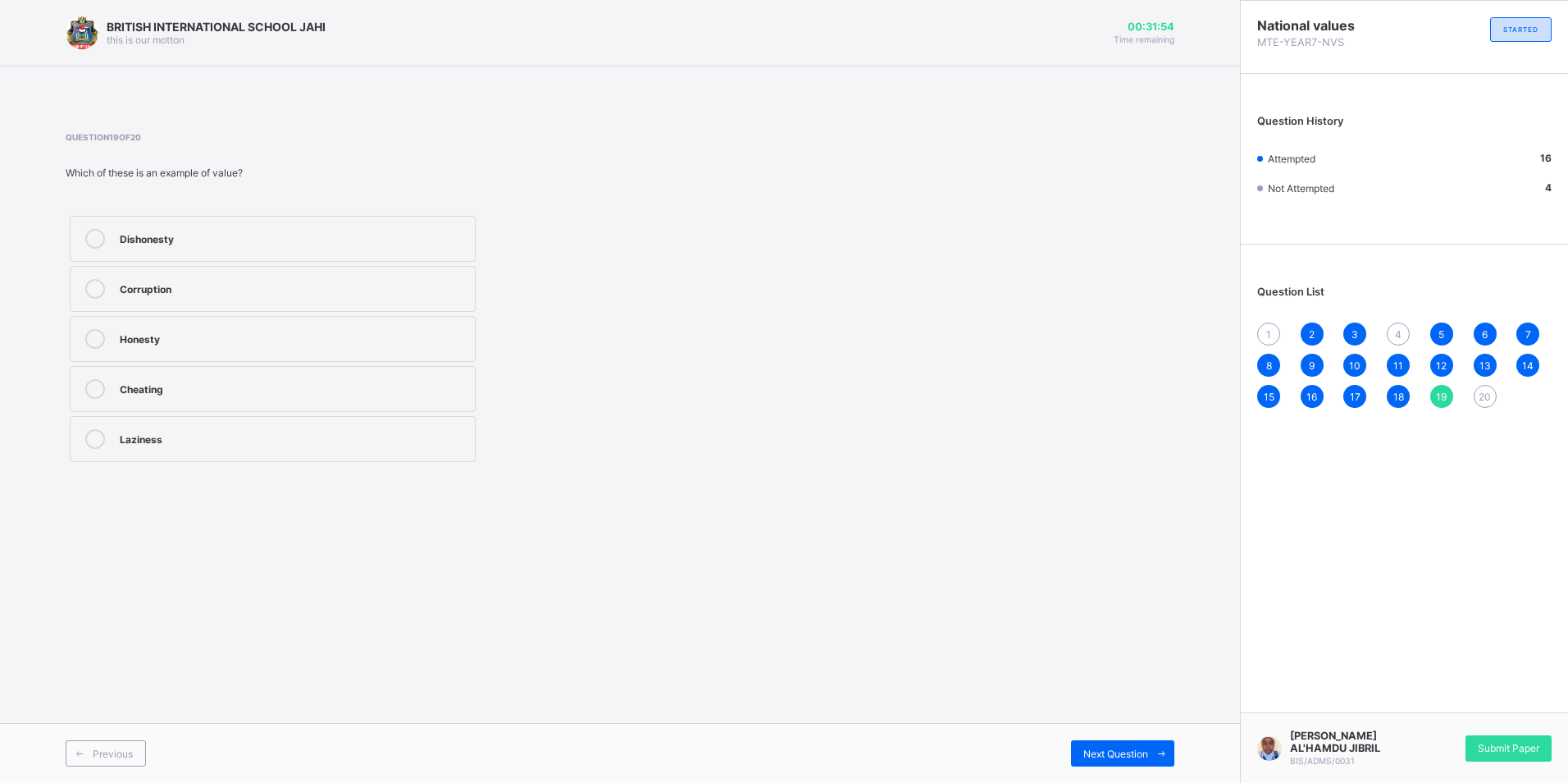
click at [286, 345] on div "Honesty" at bounding box center [293, 336] width 347 height 16
click at [1491, 396] on div "20" at bounding box center [1486, 397] width 23 height 23
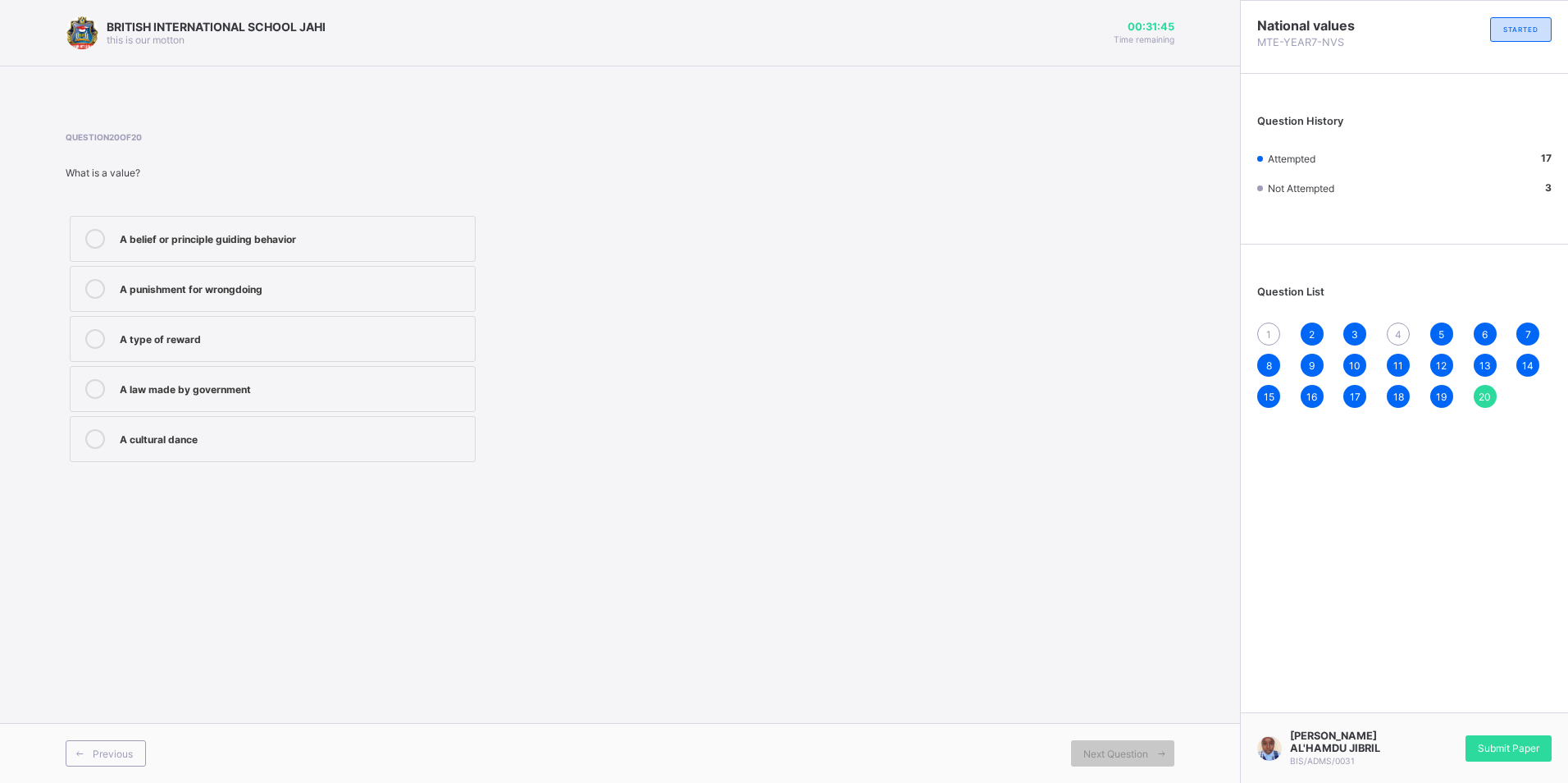
click at [371, 238] on div "A belief or principle guiding behavior" at bounding box center [293, 237] width 347 height 16
click at [1391, 331] on div "4" at bounding box center [1398, 334] width 23 height 23
click at [148, 339] on div "Obeying laws" at bounding box center [293, 336] width 347 height 16
click at [1277, 328] on div "1" at bounding box center [1269, 334] width 23 height 23
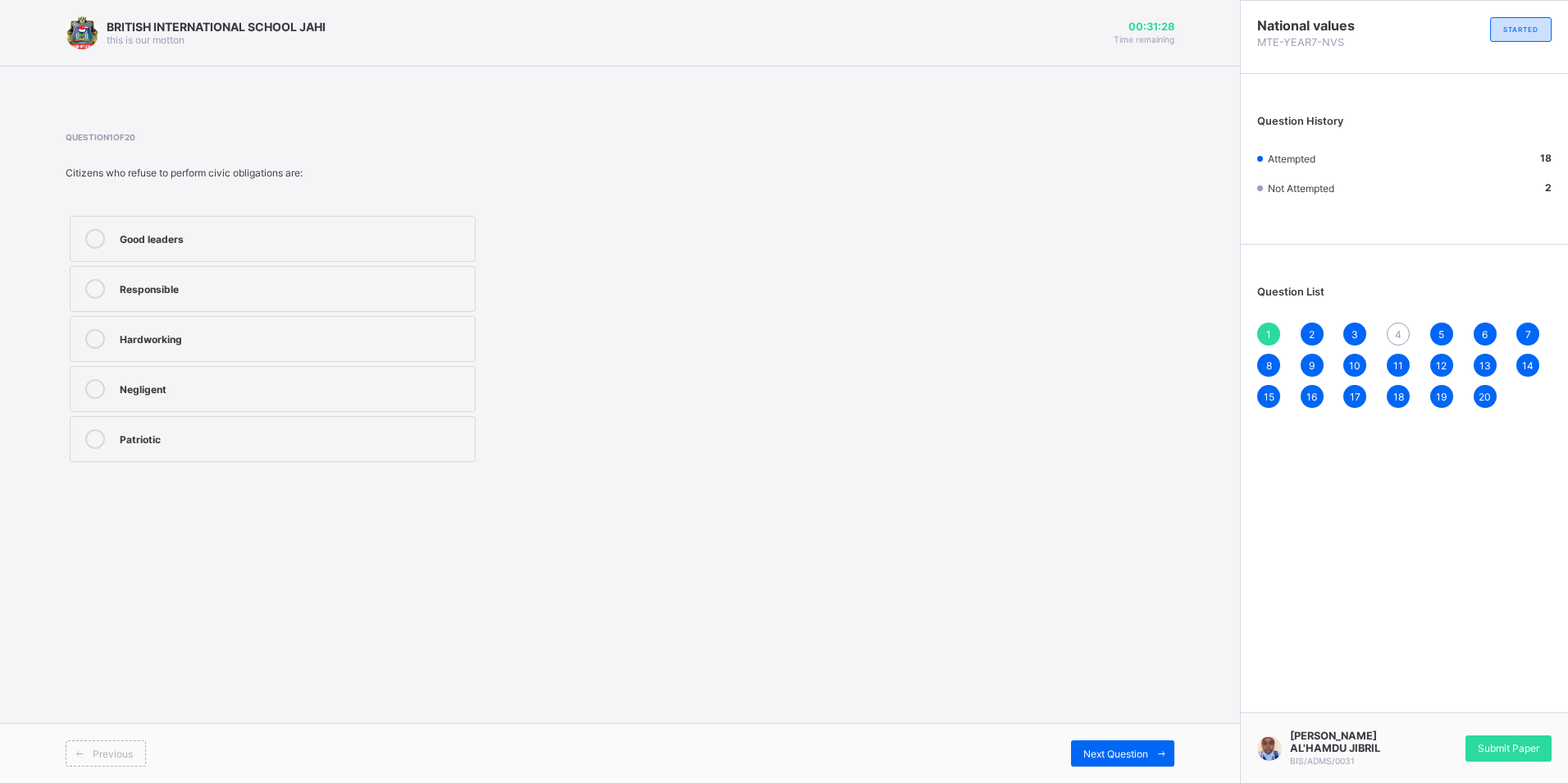
click at [1408, 335] on div "4" at bounding box center [1398, 334] width 23 height 23
click at [253, 342] on div "Obeying laws" at bounding box center [293, 336] width 347 height 16
click at [1275, 330] on div "1" at bounding box center [1269, 334] width 23 height 23
click at [1407, 345] on div "1 2 3 4 5 6 7 8 9 10 11 12 13 14 15 16 17 18 19 20" at bounding box center [1404, 365] width 294 height 85
drag, startPoint x: 1400, startPoint y: 342, endPoint x: 1395, endPoint y: 334, distance: 9.4
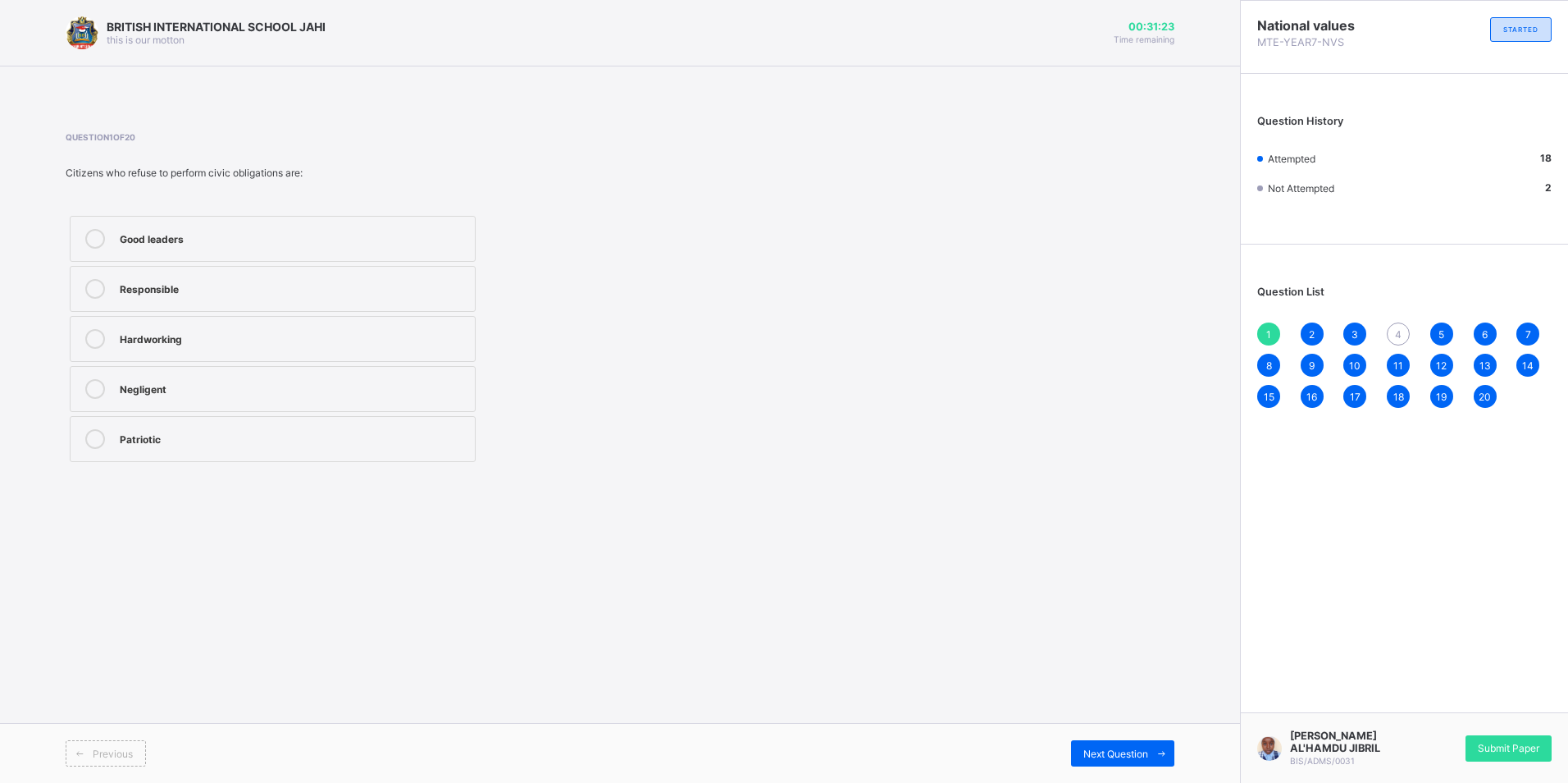
click at [1397, 337] on div "4" at bounding box center [1398, 334] width 23 height 23
click at [192, 347] on div "Obeying laws" at bounding box center [293, 338] width 347 height 20
click at [1277, 332] on div "1" at bounding box center [1269, 334] width 23 height 23
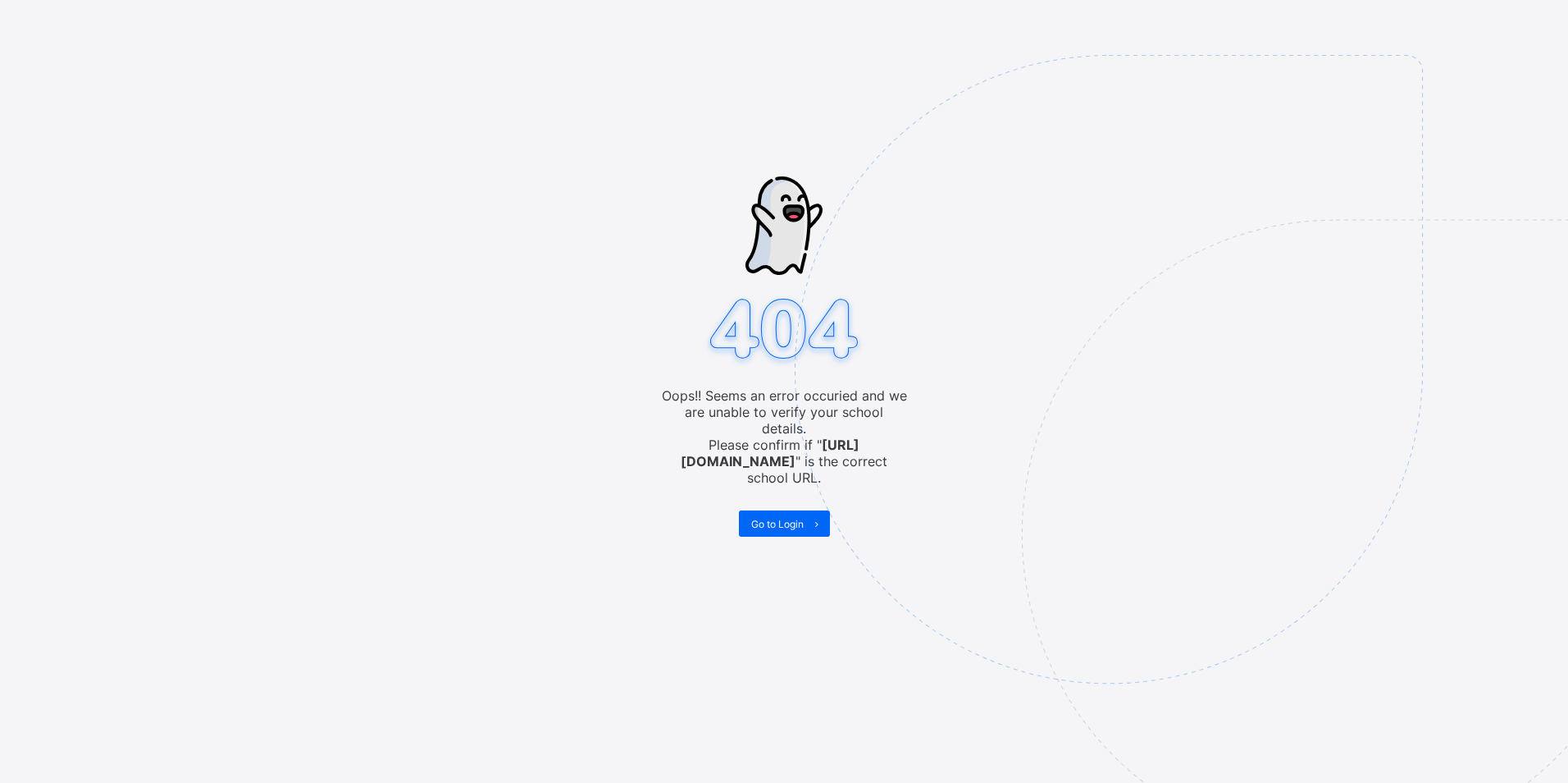
click at [1190, 306] on img at bounding box center [1222, 451] width 855 height 794
click at [779, 511] on div "Go to Login" at bounding box center [784, 523] width 91 height 26
click at [790, 518] on span "Go to Login" at bounding box center [777, 523] width 53 height 12
click at [976, 553] on img at bounding box center [1222, 451] width 855 height 794
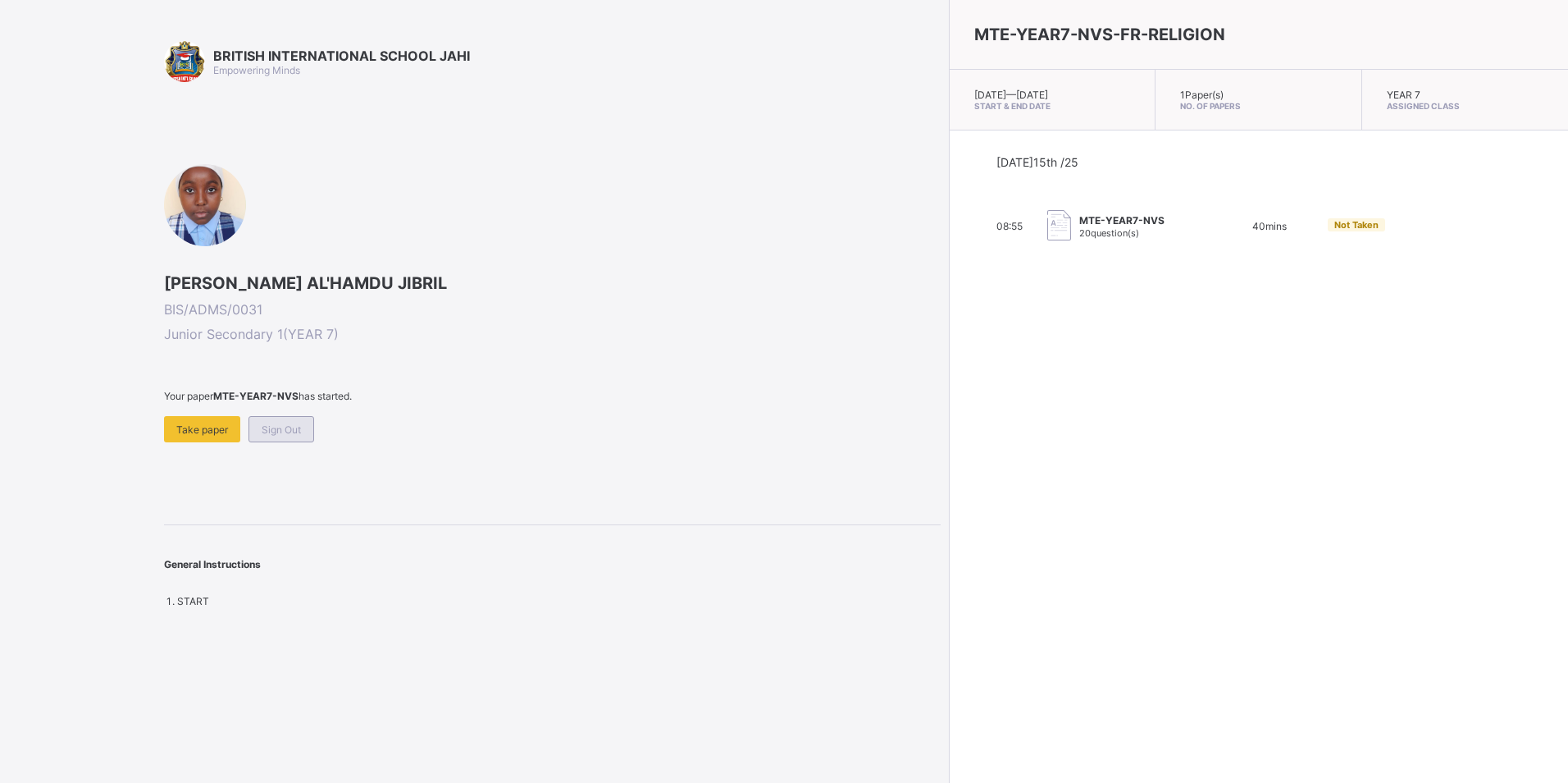
click at [290, 425] on span "Sign Out" at bounding box center [281, 429] width 39 height 12
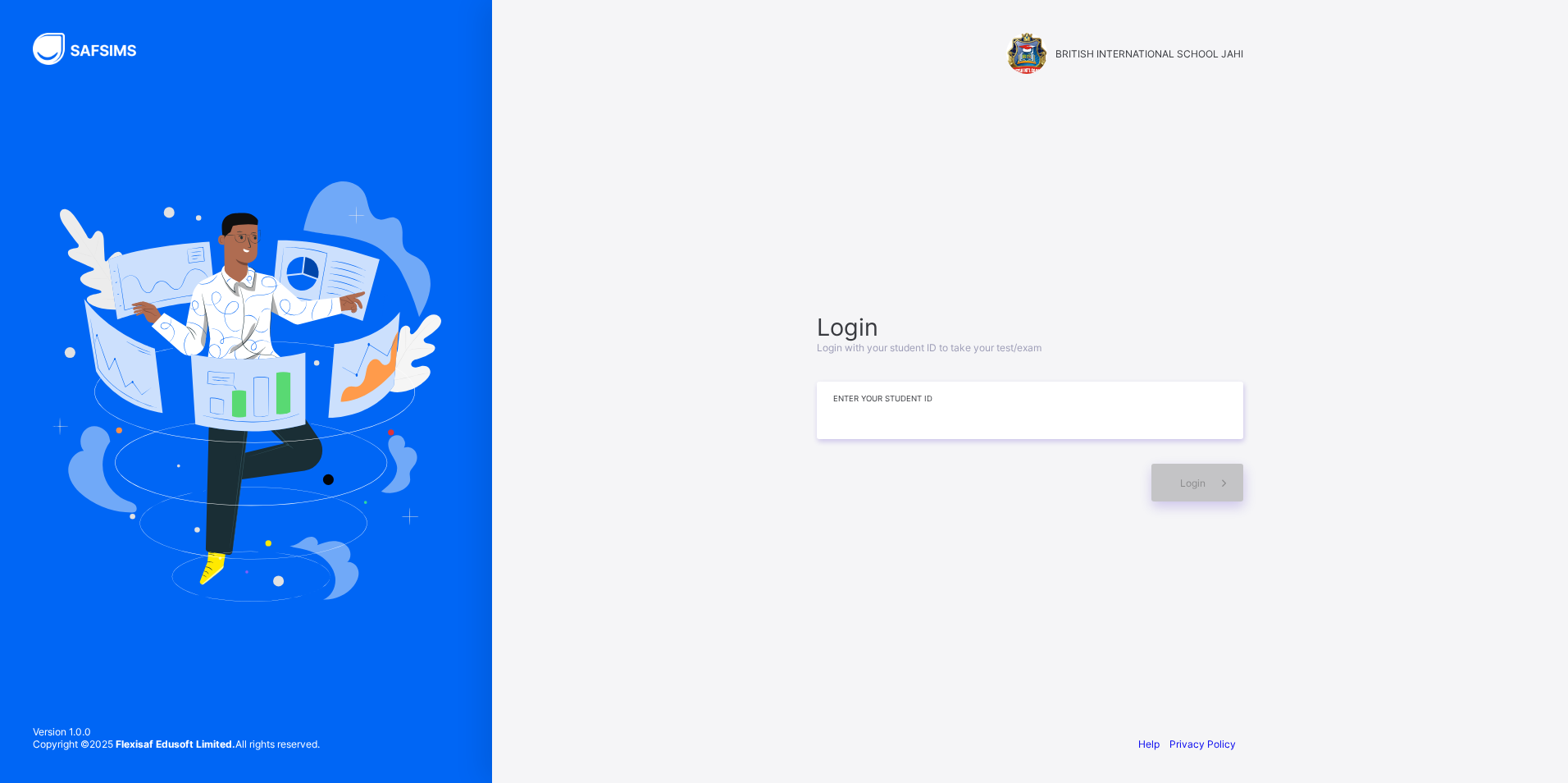
click at [1035, 418] on input at bounding box center [1030, 410] width 426 height 58
type input "*"
type input "**********"
click at [1163, 483] on div "Login" at bounding box center [1197, 482] width 92 height 37
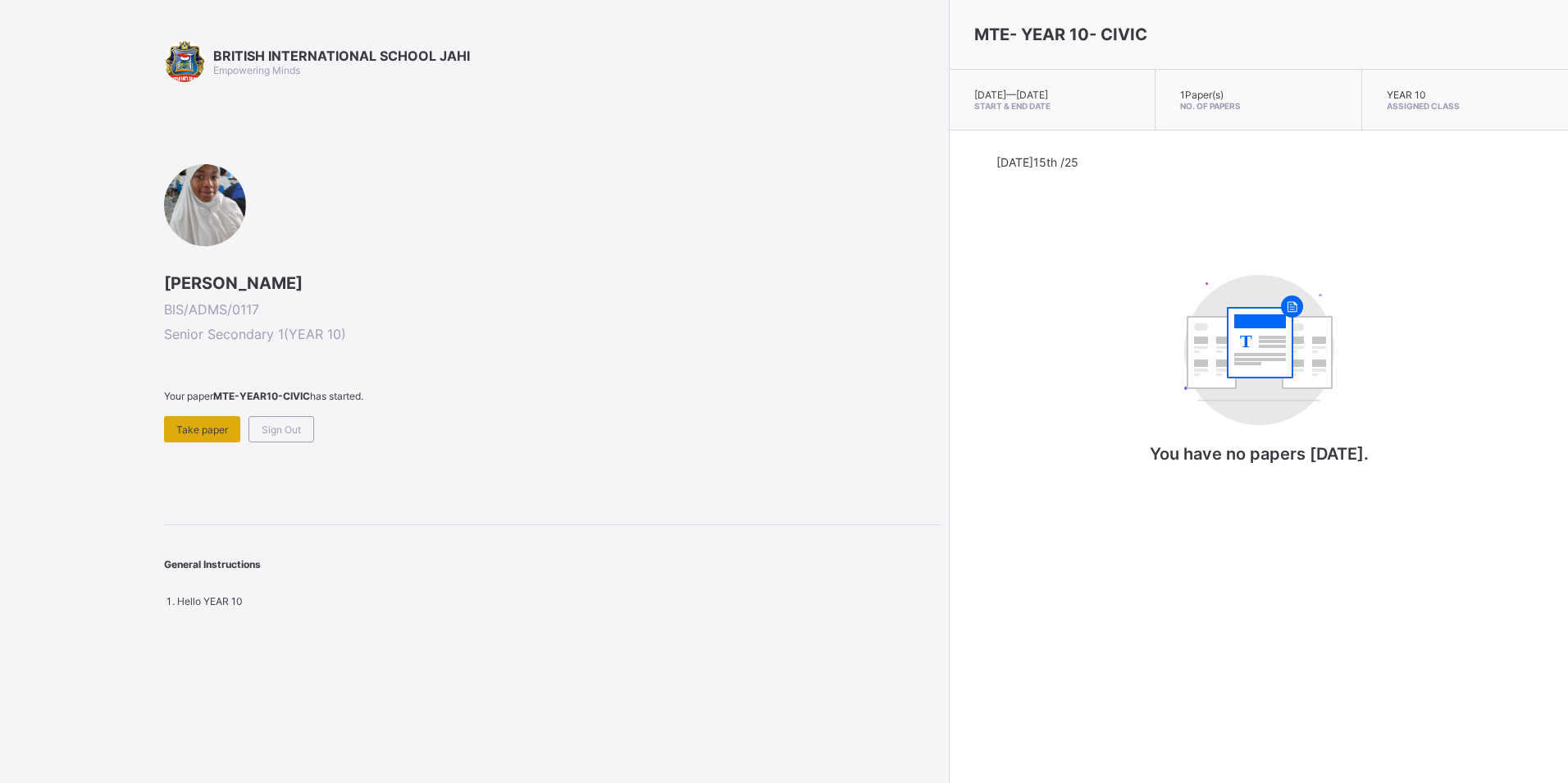
click at [192, 431] on span "Take paper" at bounding box center [202, 429] width 52 height 12
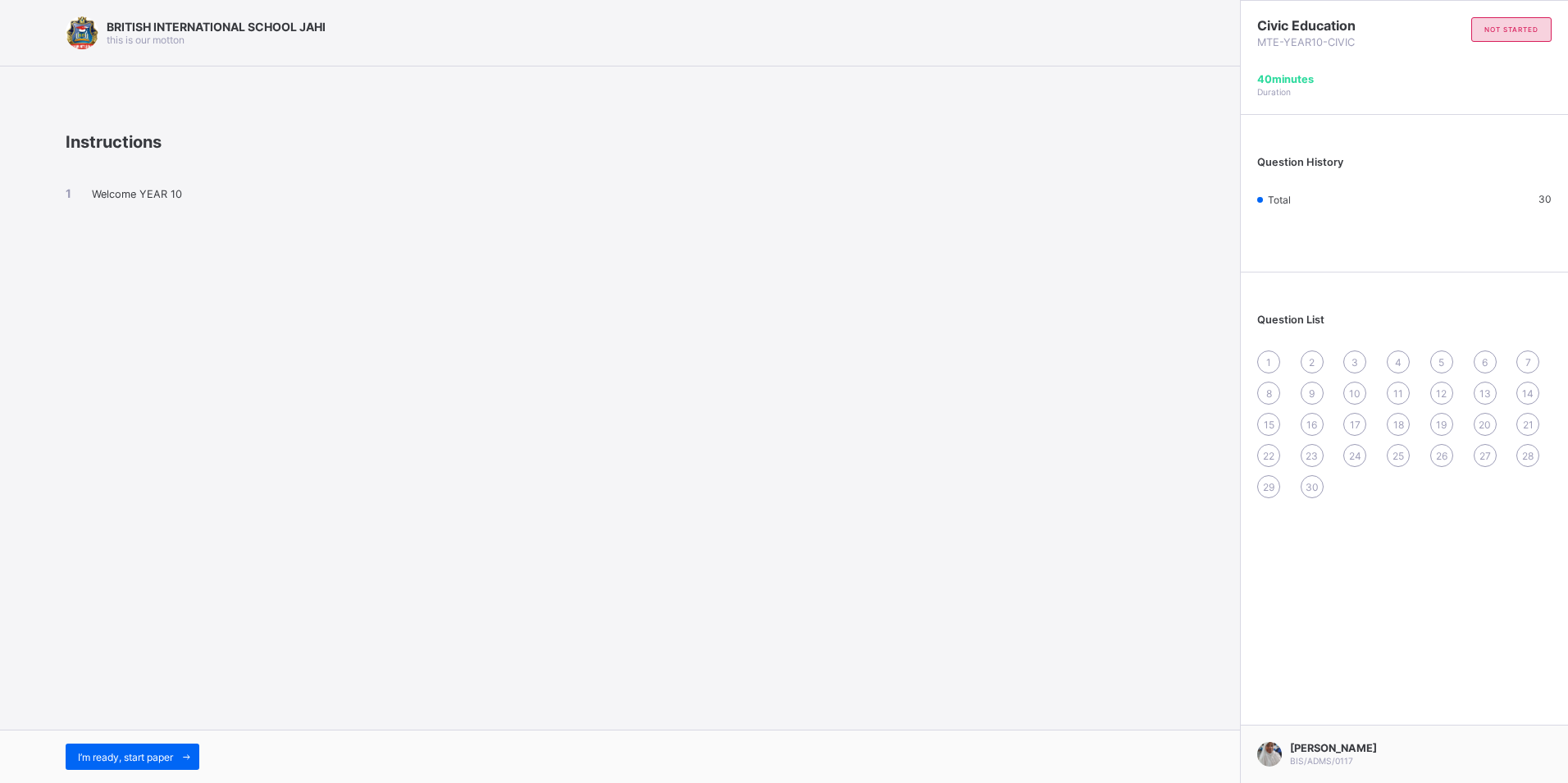
click at [169, 751] on span "I’m ready, start paper" at bounding box center [125, 756] width 95 height 12
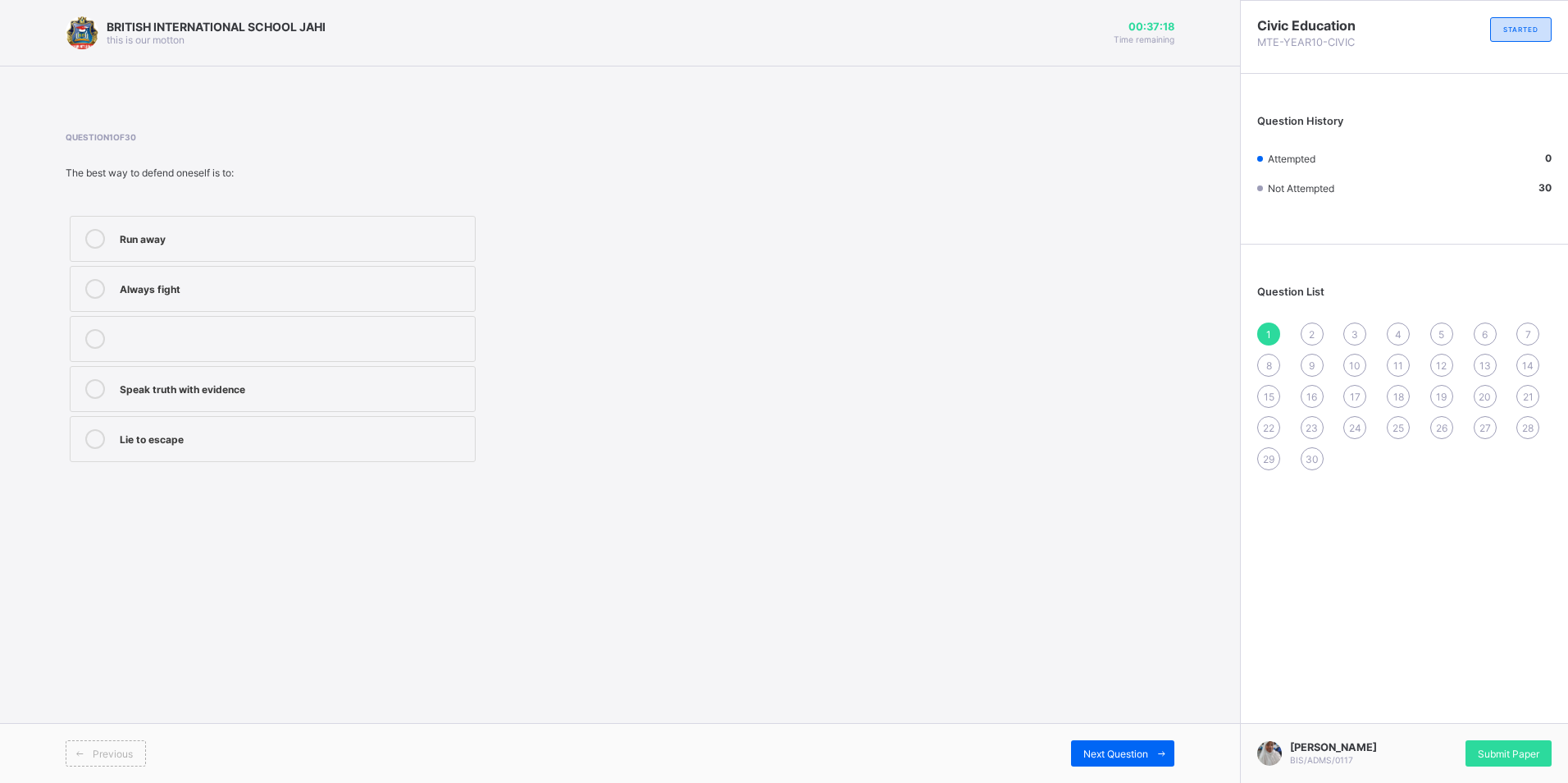
click at [364, 398] on div "Speak truth with evidence" at bounding box center [293, 389] width 347 height 20
click at [1105, 745] on div "Next Question" at bounding box center [1123, 752] width 103 height 26
click at [227, 235] on div "Staying calm" at bounding box center [293, 237] width 347 height 16
click at [1085, 745] on div "Next Question" at bounding box center [1123, 752] width 103 height 26
click at [313, 434] on div "It makes matters worse" at bounding box center [293, 437] width 347 height 16
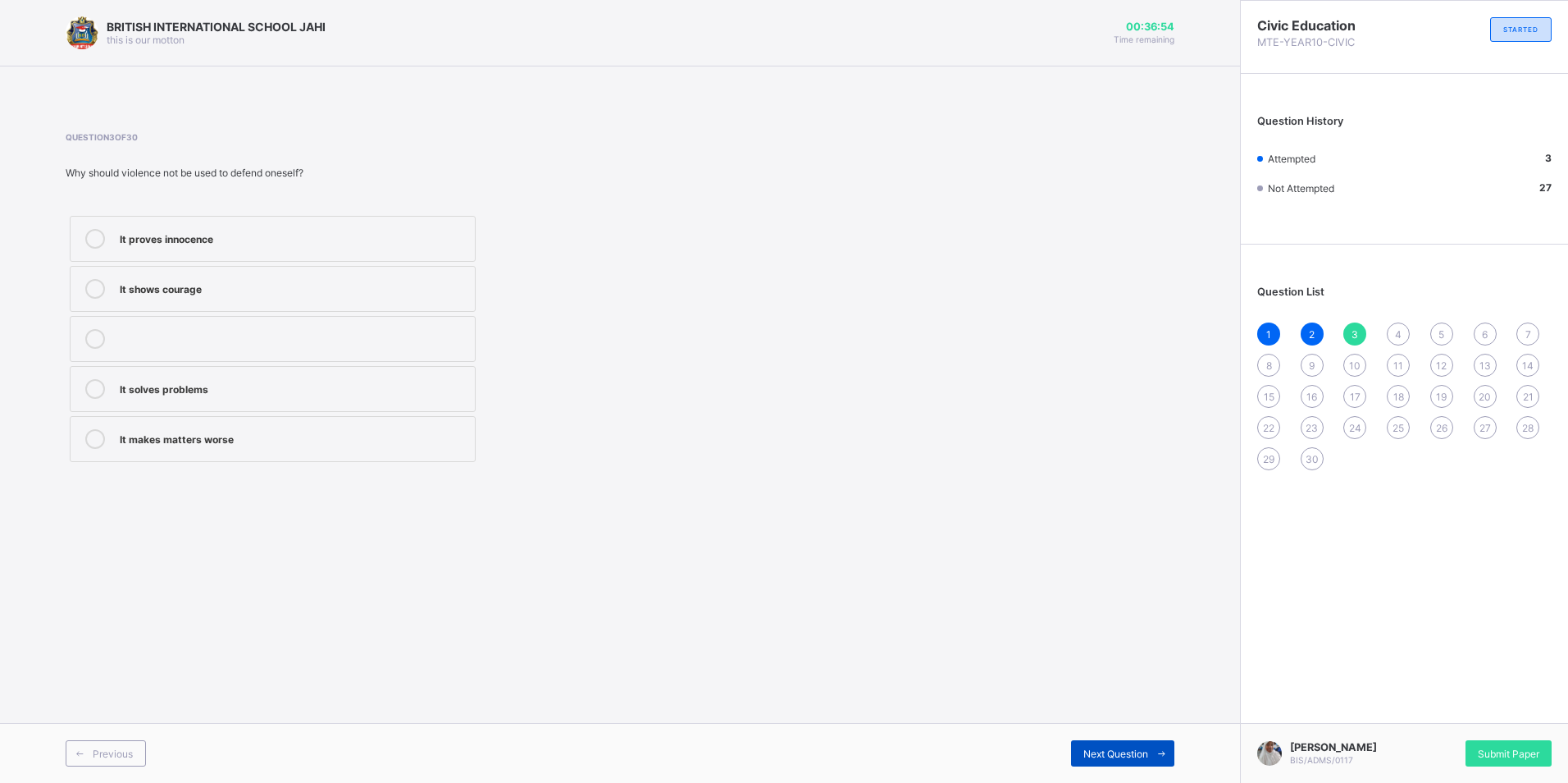
click at [1102, 741] on div "Next Question" at bounding box center [1123, 752] width 103 height 26
click at [300, 335] on div "Teacher or principal" at bounding box center [293, 336] width 347 height 16
click at [1140, 748] on span "Next Question" at bounding box center [1116, 753] width 65 height 12
click at [264, 389] on div "Prove innocence" at bounding box center [293, 387] width 347 height 16
click at [1102, 745] on div "Next Question" at bounding box center [1123, 752] width 103 height 26
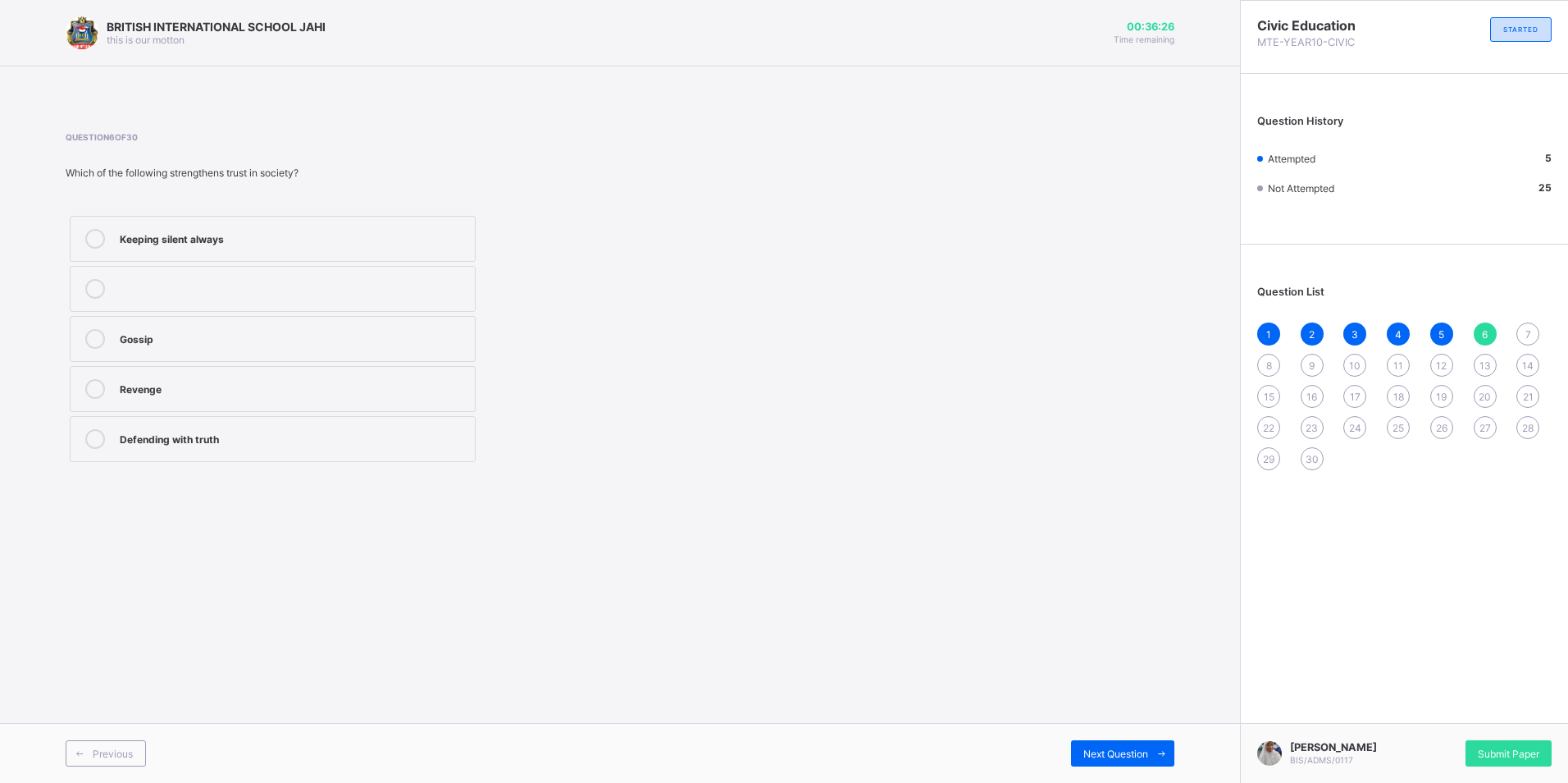
click at [288, 434] on div "Defending with truth" at bounding box center [293, 437] width 347 height 16
click at [1097, 748] on span "Next Question" at bounding box center [1116, 753] width 65 height 12
drag, startPoint x: 357, startPoint y: 433, endPoint x: 397, endPoint y: 446, distance: 42.1
click at [385, 441] on div "Speaking the truth" at bounding box center [293, 437] width 347 height 16
click at [1153, 750] on span at bounding box center [1161, 752] width 26 height 26
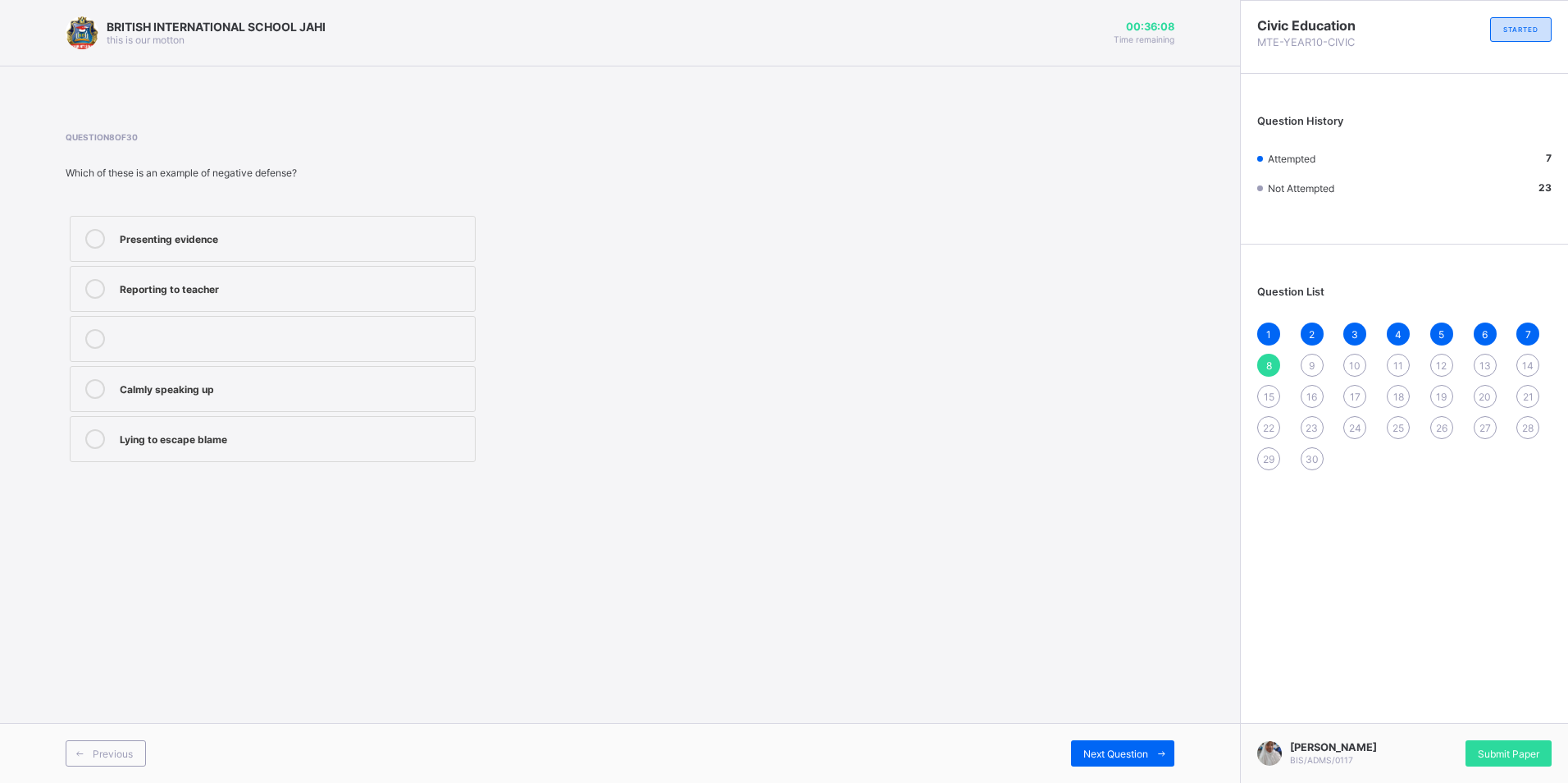
click at [357, 432] on div "Lying to escape blame" at bounding box center [293, 437] width 347 height 16
click at [1083, 751] on span "Next Question" at bounding box center [1116, 753] width 65 height 12
click at [247, 330] on div "Courage and truth" at bounding box center [293, 336] width 347 height 16
click at [1074, 756] on div "Next Question" at bounding box center [1123, 752] width 103 height 26
click at [419, 397] on div "Wrong punishment is avoided" at bounding box center [293, 389] width 347 height 20
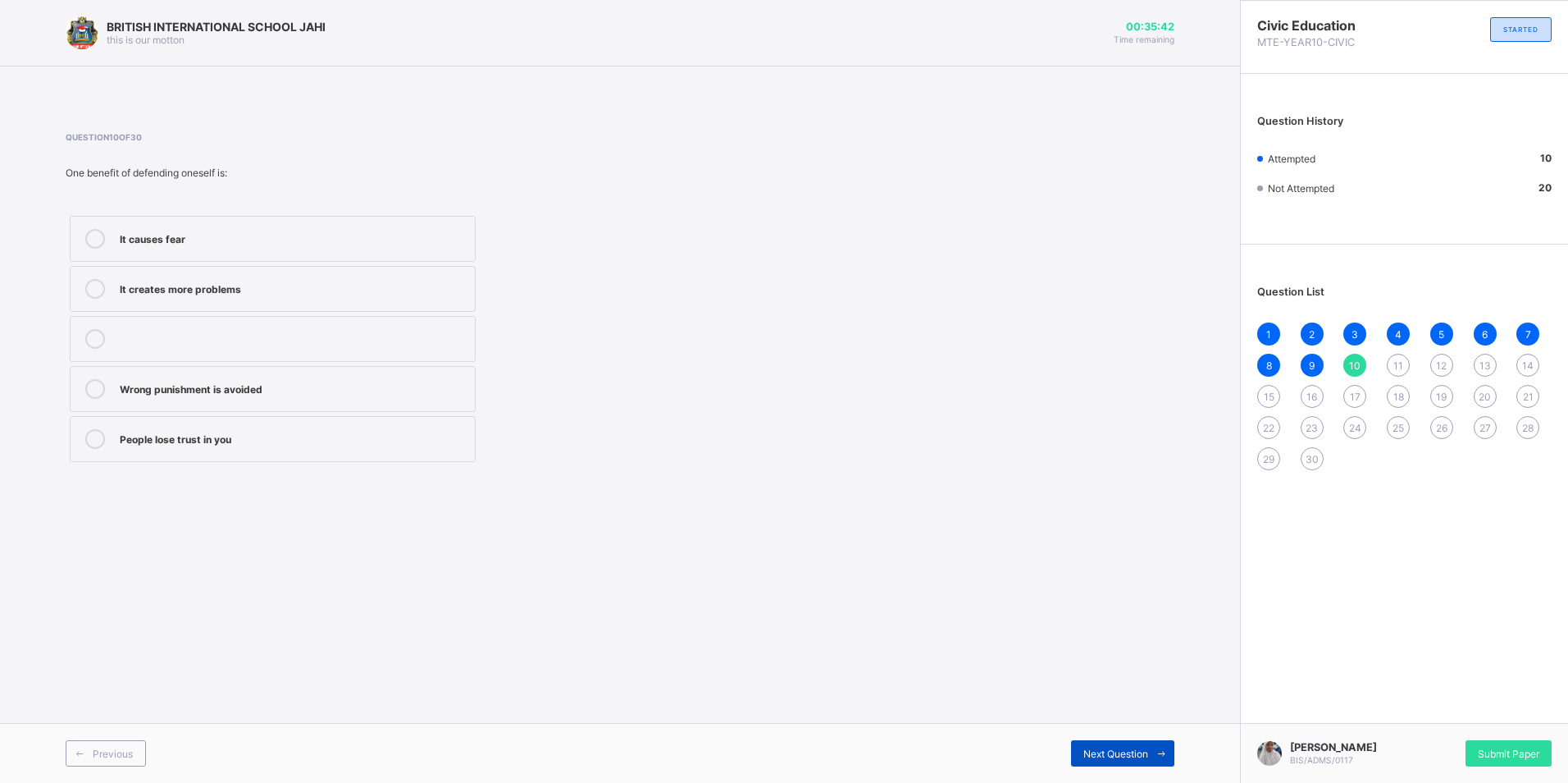
click at [1171, 756] on span at bounding box center [1161, 752] width 26 height 26
click at [456, 454] on label "Reporting to authorities" at bounding box center [273, 439] width 406 height 46
click at [1141, 745] on div "Next Question" at bounding box center [1123, 752] width 103 height 26
click at [289, 225] on label "Explaining with evidence" at bounding box center [273, 239] width 406 height 46
click at [1086, 745] on div "Next Question" at bounding box center [1123, 752] width 103 height 26
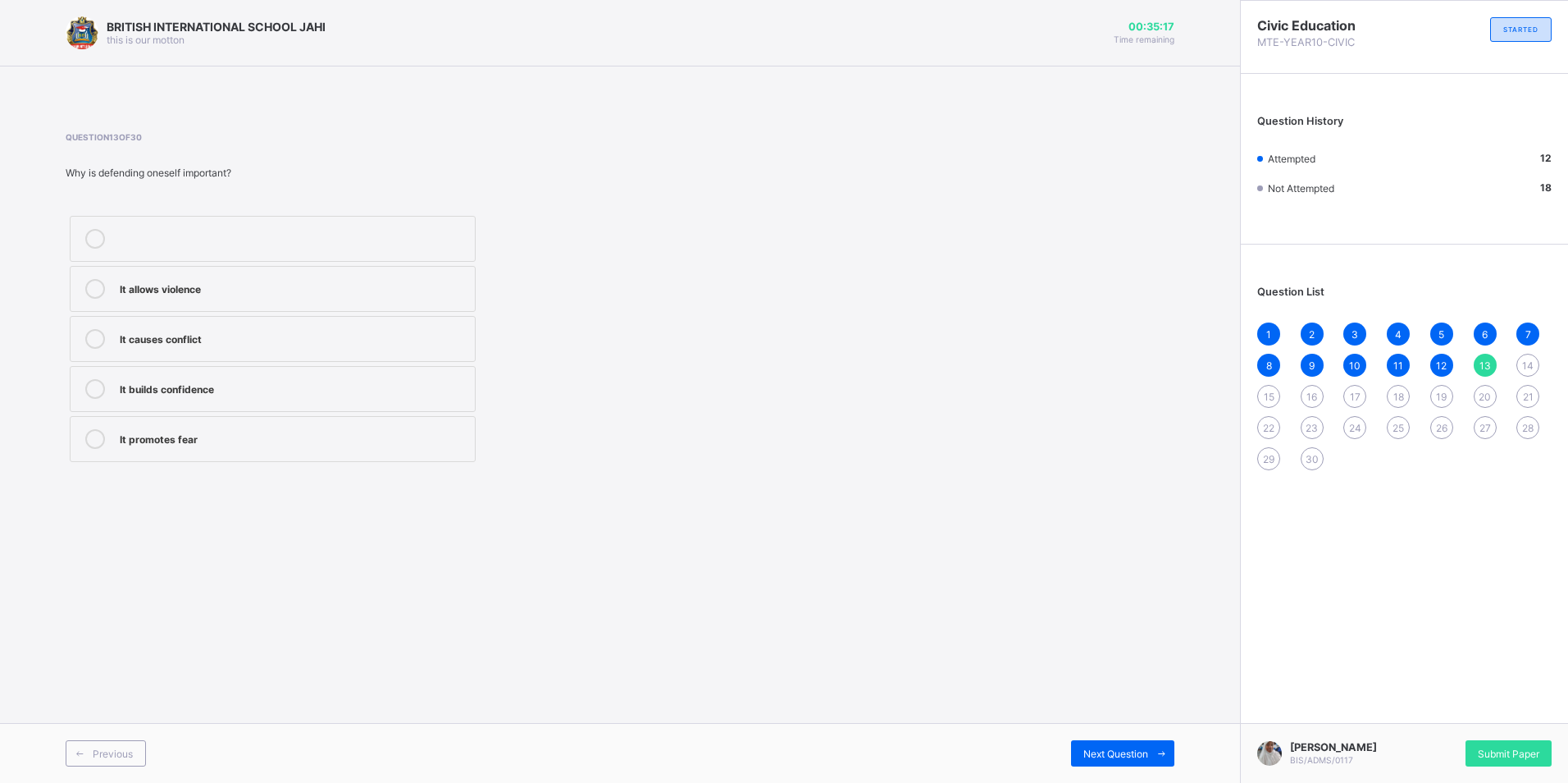
click at [385, 394] on div "It builds confidence" at bounding box center [293, 387] width 347 height 16
click at [1162, 745] on span at bounding box center [1161, 752] width 26 height 26
drag, startPoint x: 359, startPoint y: 375, endPoint x: 375, endPoint y: 379, distance: 16.5
click at [361, 380] on label "Attacking others" at bounding box center [273, 389] width 406 height 46
click at [1102, 751] on span "Next Question" at bounding box center [1116, 753] width 65 height 12
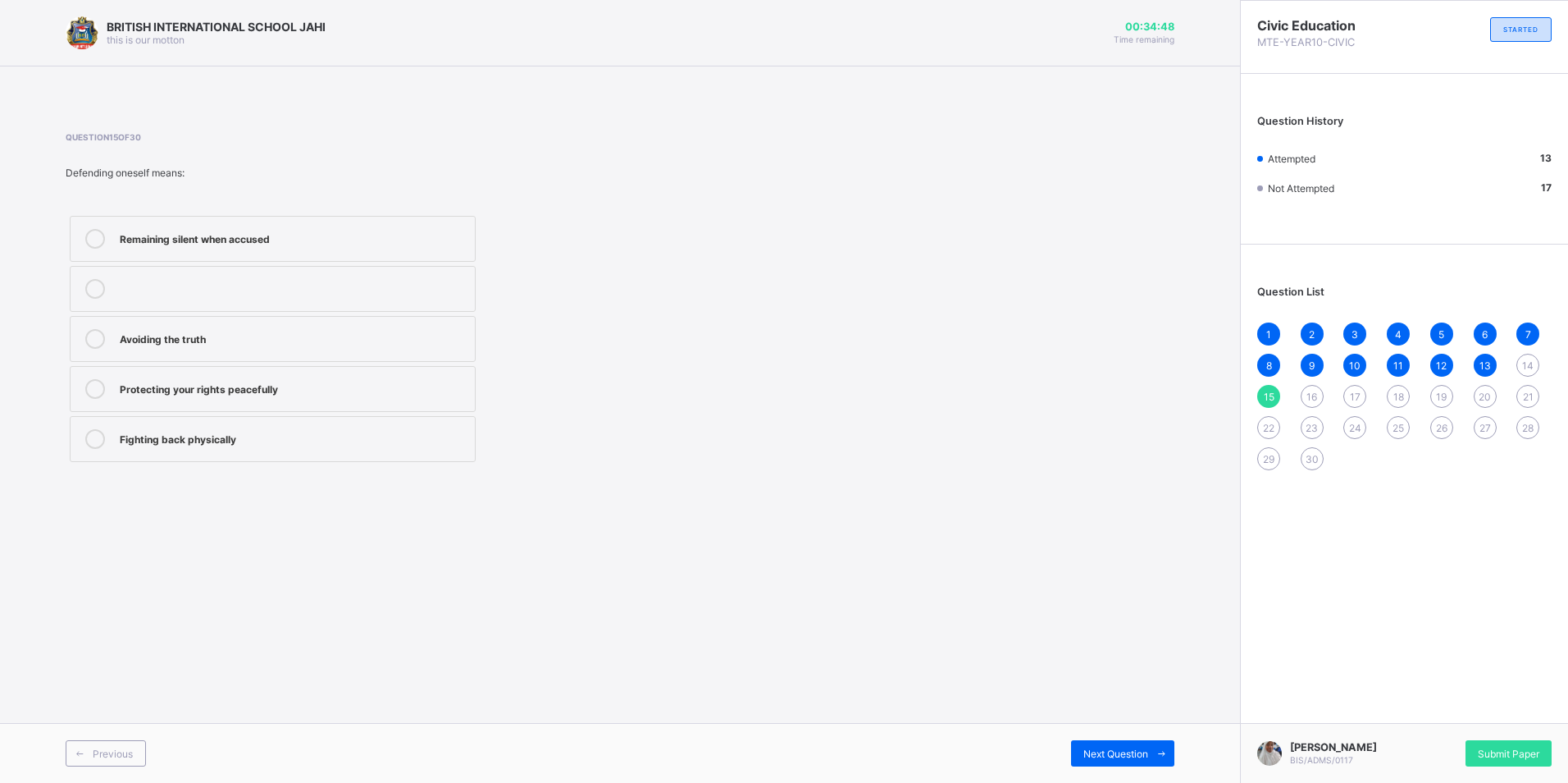
click at [378, 380] on div "Protecting your rights peacefully" at bounding box center [293, 387] width 347 height 16
click at [1149, 747] on span at bounding box center [1161, 752] width 26 height 26
click at [402, 342] on div "Promote fairness and sacrifice" at bounding box center [293, 336] width 347 height 16
click at [1090, 746] on div "Next Question" at bounding box center [1123, 752] width 103 height 26
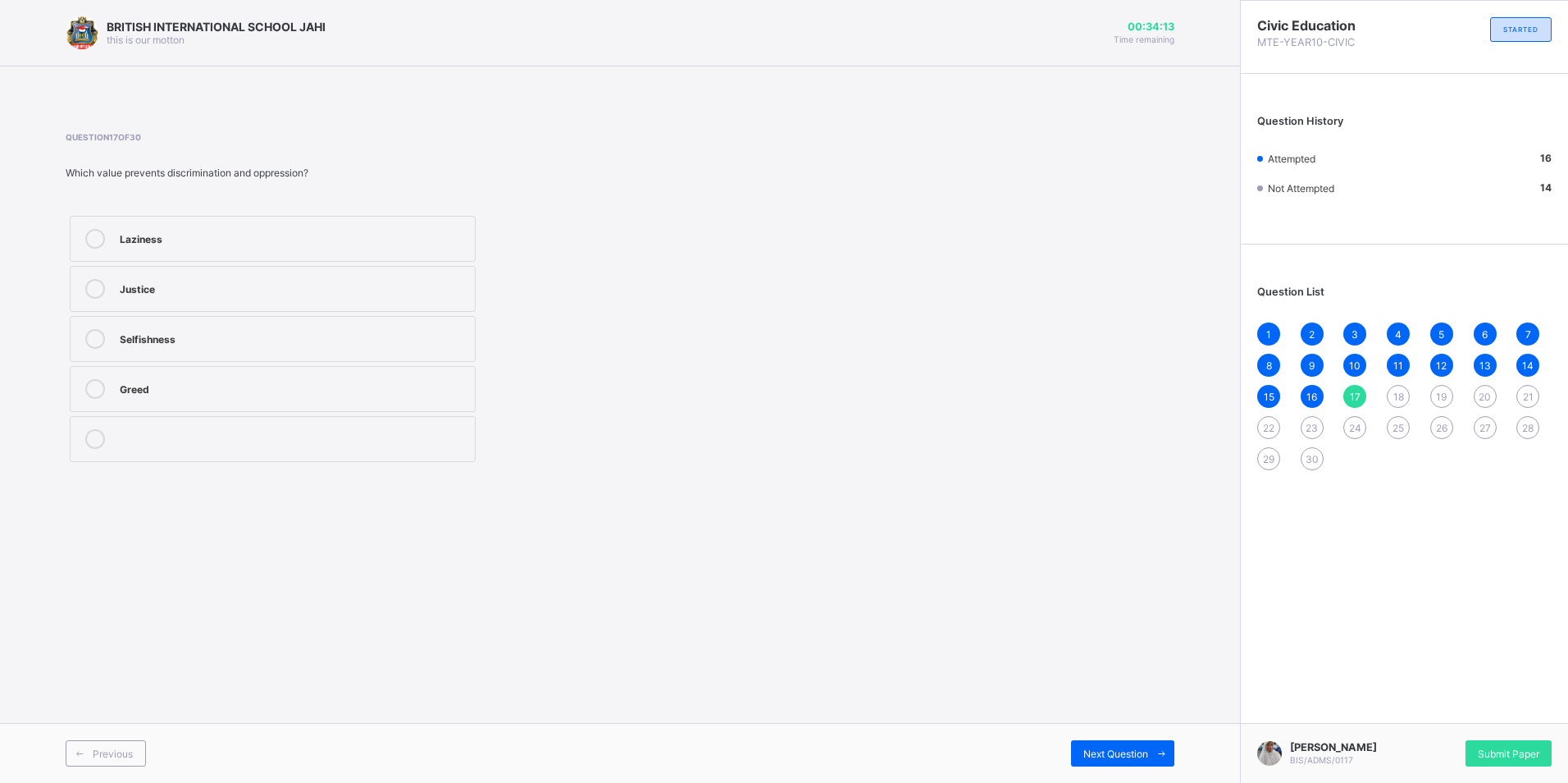
click at [309, 338] on div "Selfishness" at bounding box center [293, 336] width 347 height 16
click at [1164, 748] on icon at bounding box center [1161, 753] width 12 height 11
click at [330, 231] on div "Selflessness" at bounding box center [293, 237] width 347 height 16
click at [1145, 740] on div "Next Question" at bounding box center [1123, 752] width 103 height 26
drag, startPoint x: 306, startPoint y: 286, endPoint x: 488, endPoint y: 395, distance: 212.1
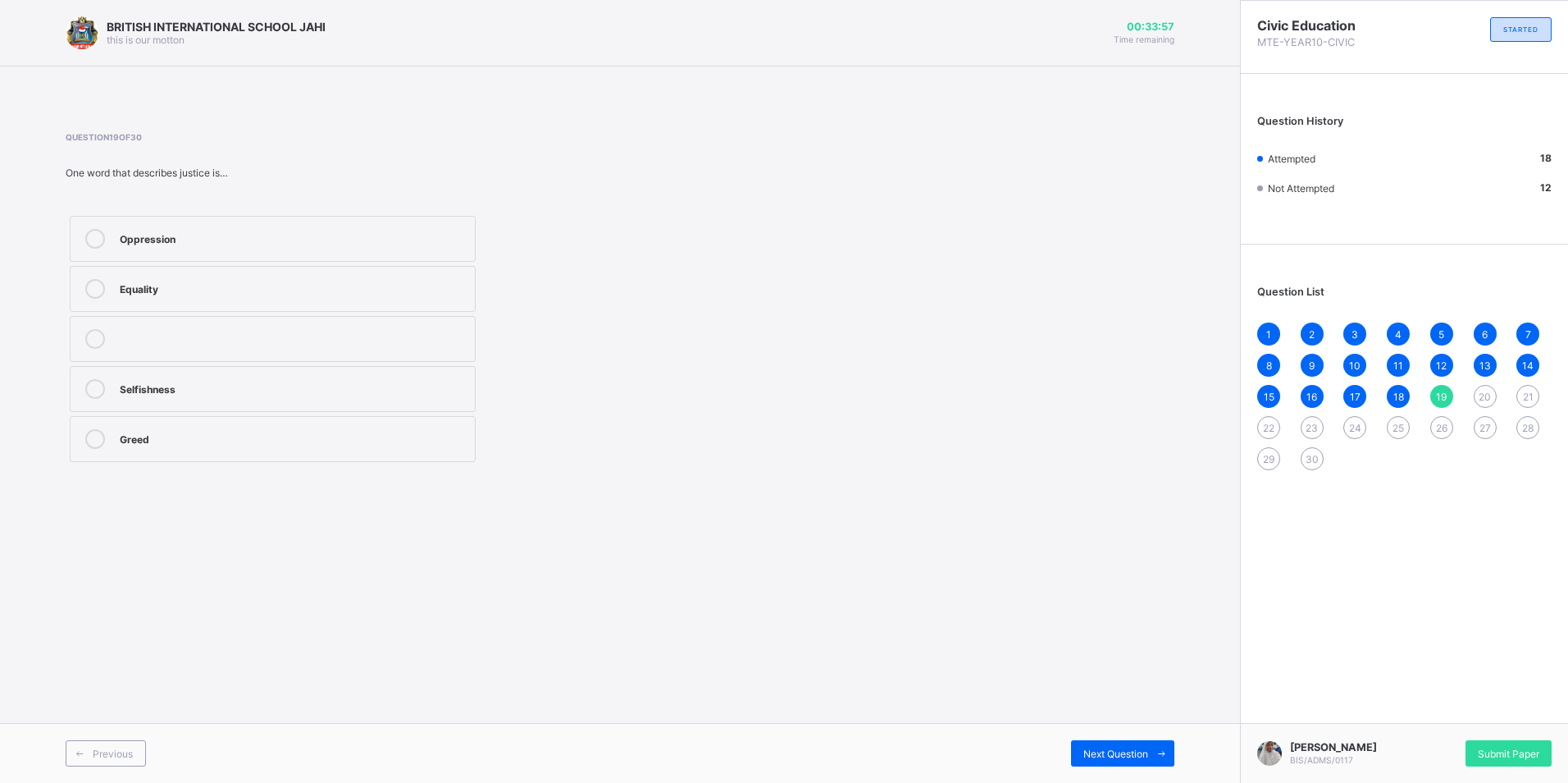
click at [307, 287] on div "Equality" at bounding box center [293, 287] width 347 height 16
click at [1111, 748] on span "Next Question" at bounding box center [1116, 753] width 65 height 12
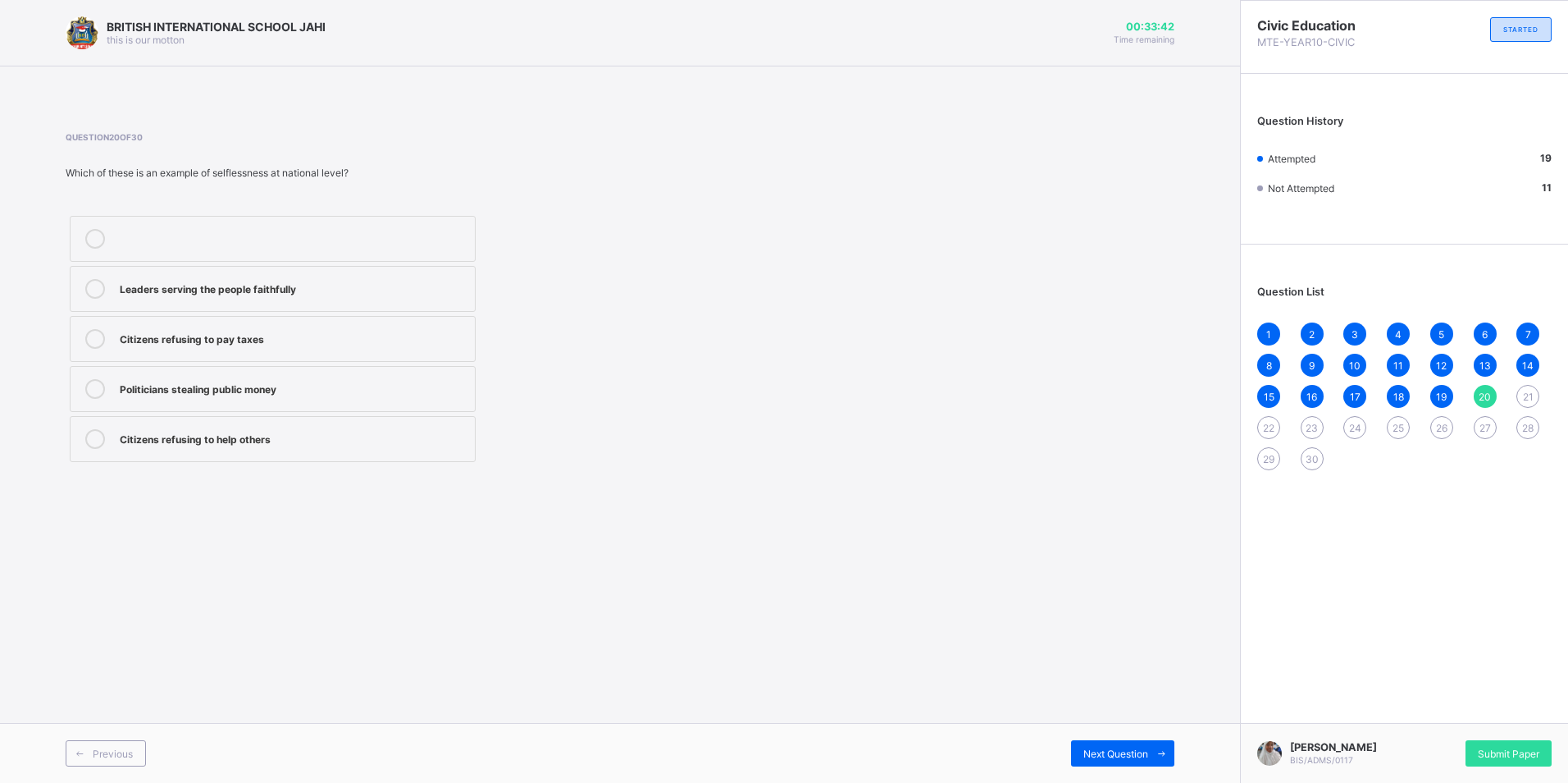
click at [359, 279] on div "Leaders serving the people faithfully" at bounding box center [293, 287] width 347 height 16
click at [1099, 752] on span "Next Question" at bounding box center [1116, 753] width 65 height 12
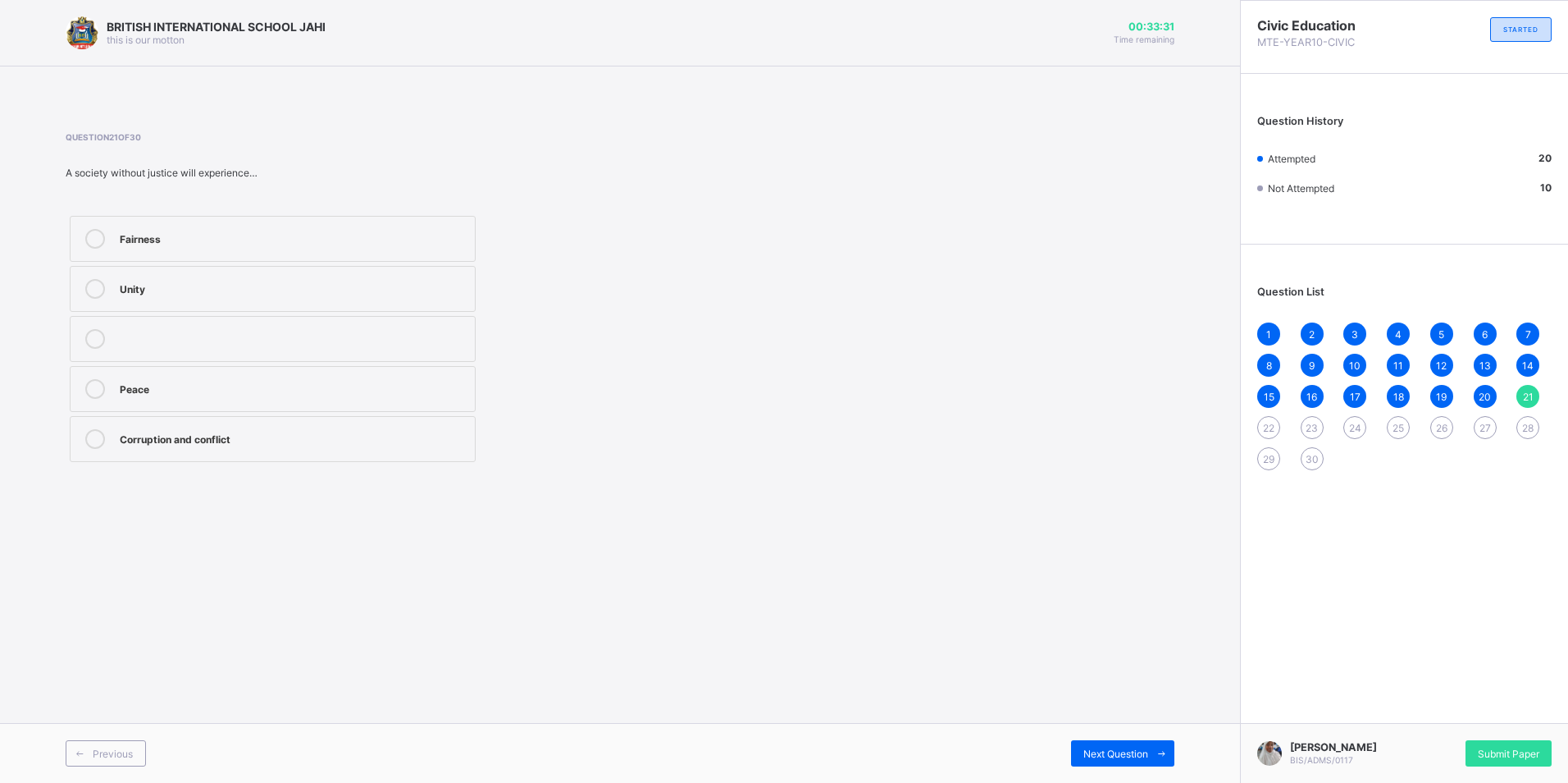
drag, startPoint x: 244, startPoint y: 442, endPoint x: 269, endPoint y: 437, distance: 25.5
click at [248, 439] on div "Corruption and conflict" at bounding box center [293, 437] width 347 height 16
click at [1098, 748] on span "Next Question" at bounding box center [1116, 753] width 65 height 12
drag, startPoint x: 356, startPoint y: 381, endPoint x: 402, endPoint y: 365, distance: 48.7
click at [360, 380] on div "Greed" at bounding box center [293, 387] width 347 height 16
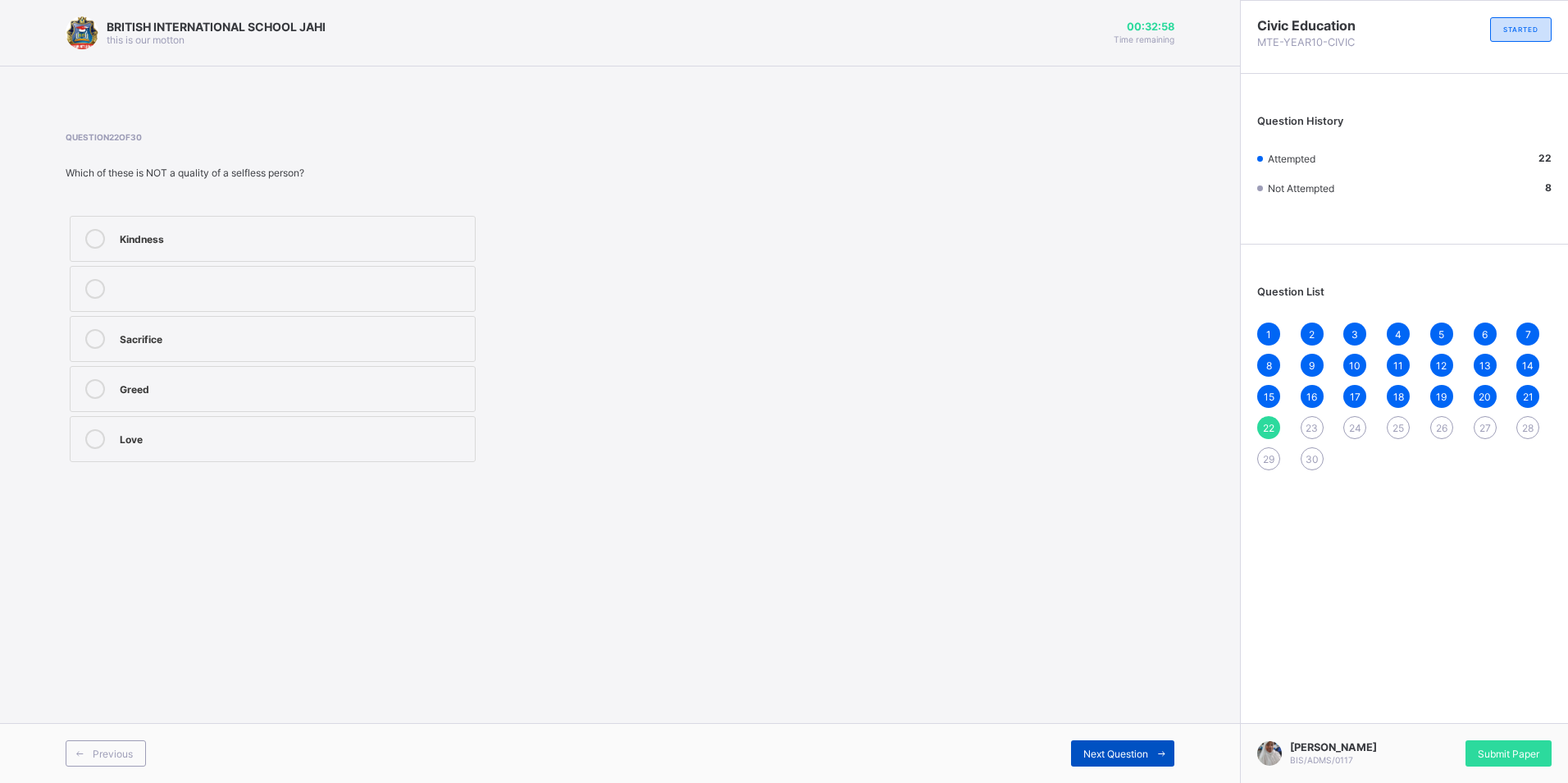
click at [1147, 745] on div "Next Question" at bounding box center [1123, 752] width 103 height 26
drag, startPoint x: 335, startPoint y: 334, endPoint x: 414, endPoint y: 367, distance: 85.6
click at [339, 334] on div "Sacrifice for others" at bounding box center [293, 336] width 347 height 16
click at [1133, 757] on span "Next Question" at bounding box center [1116, 753] width 65 height 12
drag, startPoint x: 247, startPoint y: 220, endPoint x: 289, endPoint y: 233, distance: 44.0
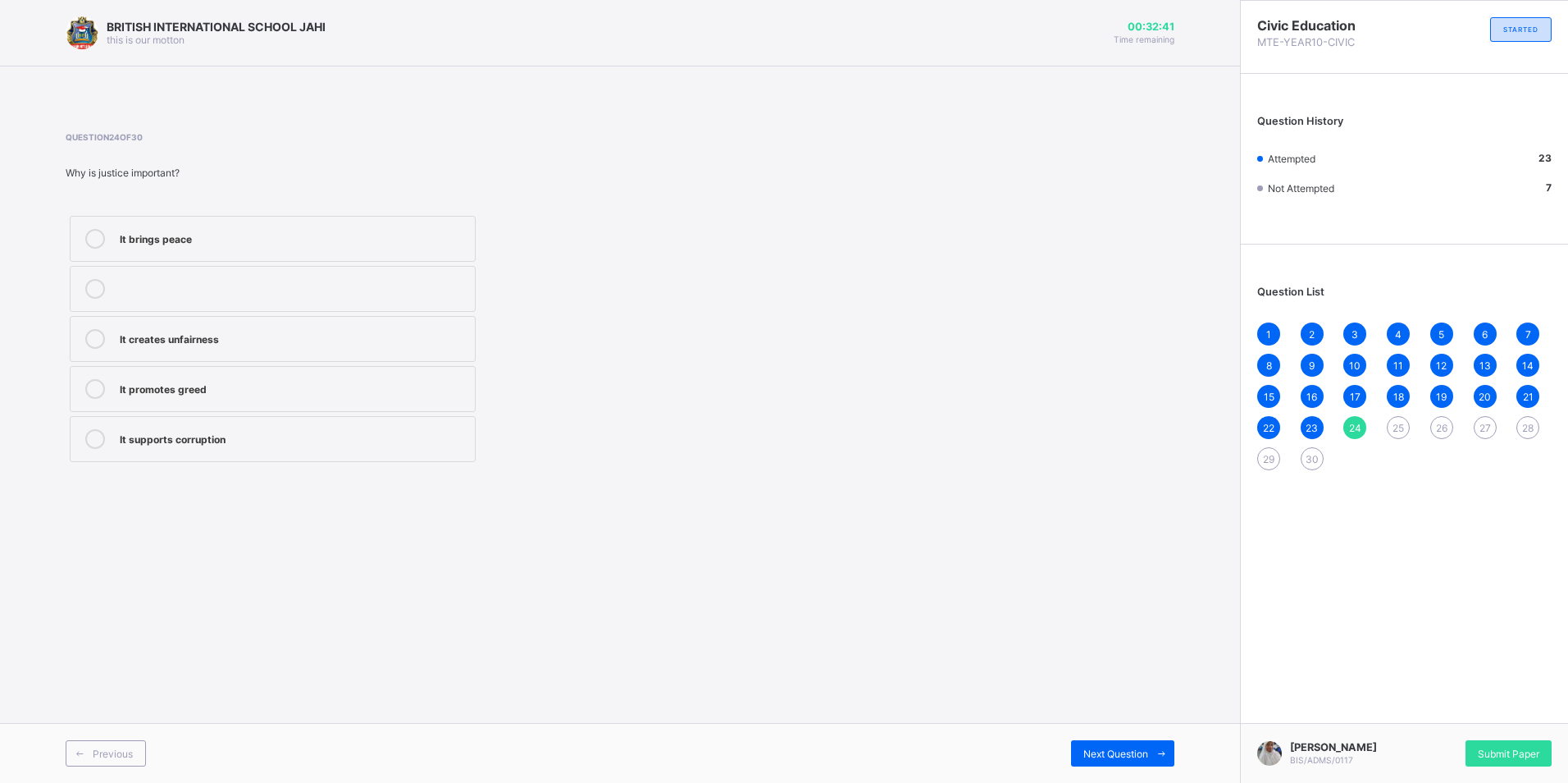
click at [271, 230] on label "It brings peace" at bounding box center [273, 239] width 406 height 46
click at [1095, 756] on span "Next Question" at bounding box center [1116, 753] width 65 height 12
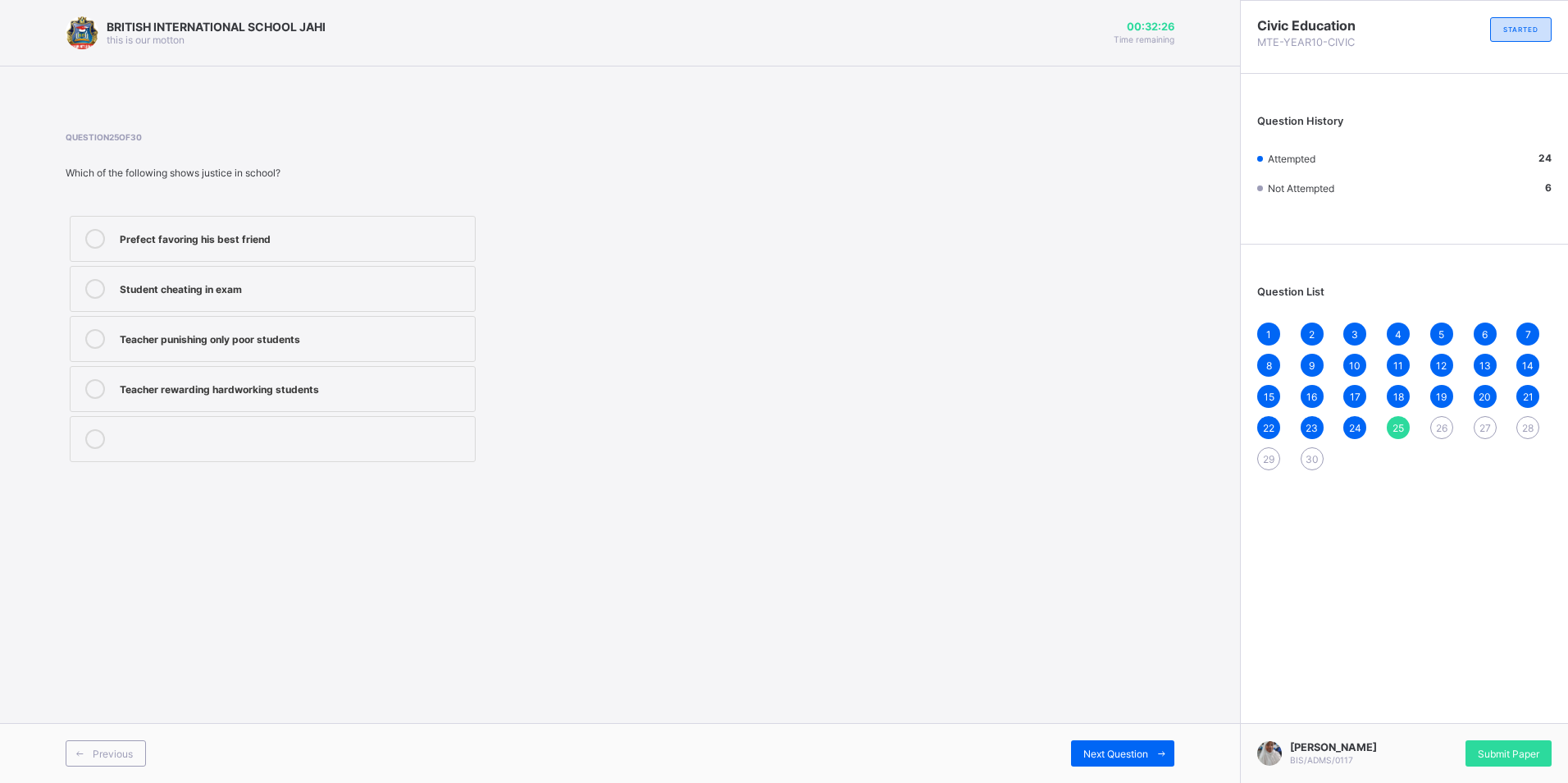
drag, startPoint x: 402, startPoint y: 387, endPoint x: 428, endPoint y: 379, distance: 27.2
click at [404, 387] on div "Teacher rewarding hardworking students" at bounding box center [293, 387] width 347 height 16
drag, startPoint x: 1091, startPoint y: 745, endPoint x: 1082, endPoint y: 747, distance: 9.2
click at [1089, 746] on div "Next Question" at bounding box center [1123, 752] width 103 height 26
click at [409, 382] on div "Putting others’ needs first" at bounding box center [293, 387] width 347 height 16
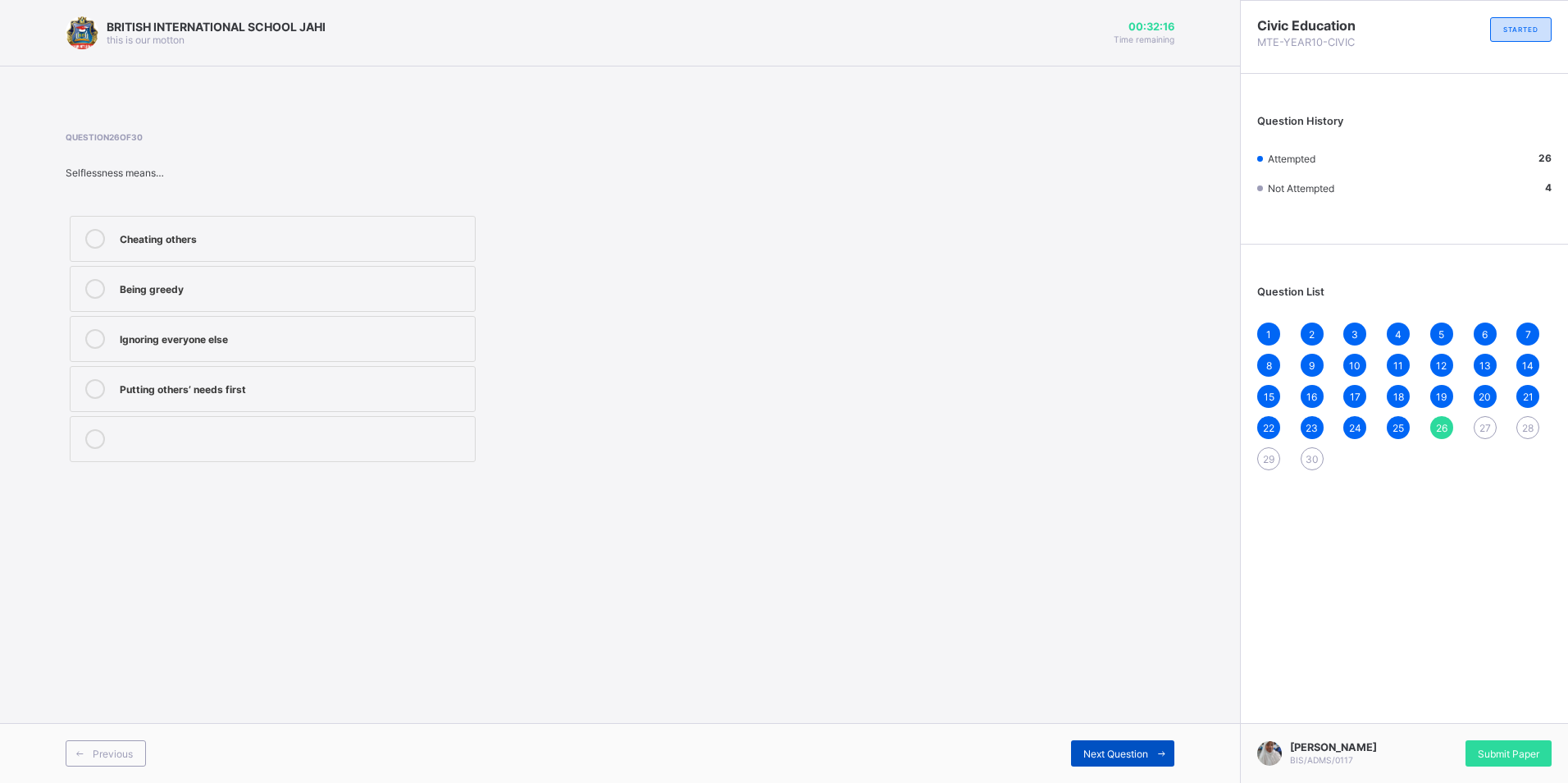
click at [1089, 755] on span "Next Question" at bounding box center [1116, 753] width 65 height 12
click at [262, 294] on div "Fairness" at bounding box center [293, 287] width 347 height 16
click at [1144, 751] on span "Next Question" at bounding box center [1116, 753] width 65 height 12
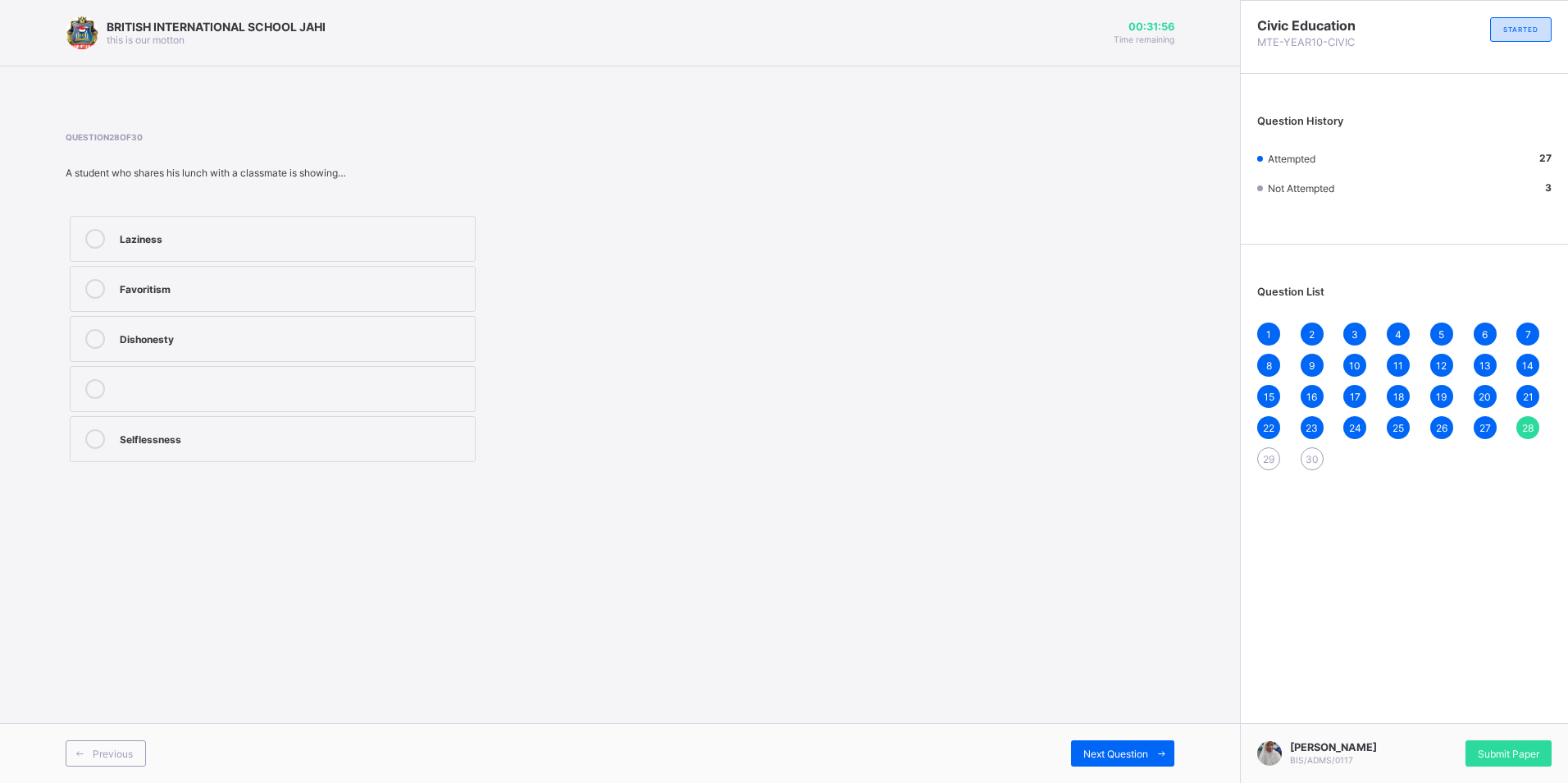
click at [320, 423] on label "Selflessness" at bounding box center [273, 439] width 406 height 46
click at [1076, 751] on div "Next Question" at bounding box center [1123, 752] width 103 height 26
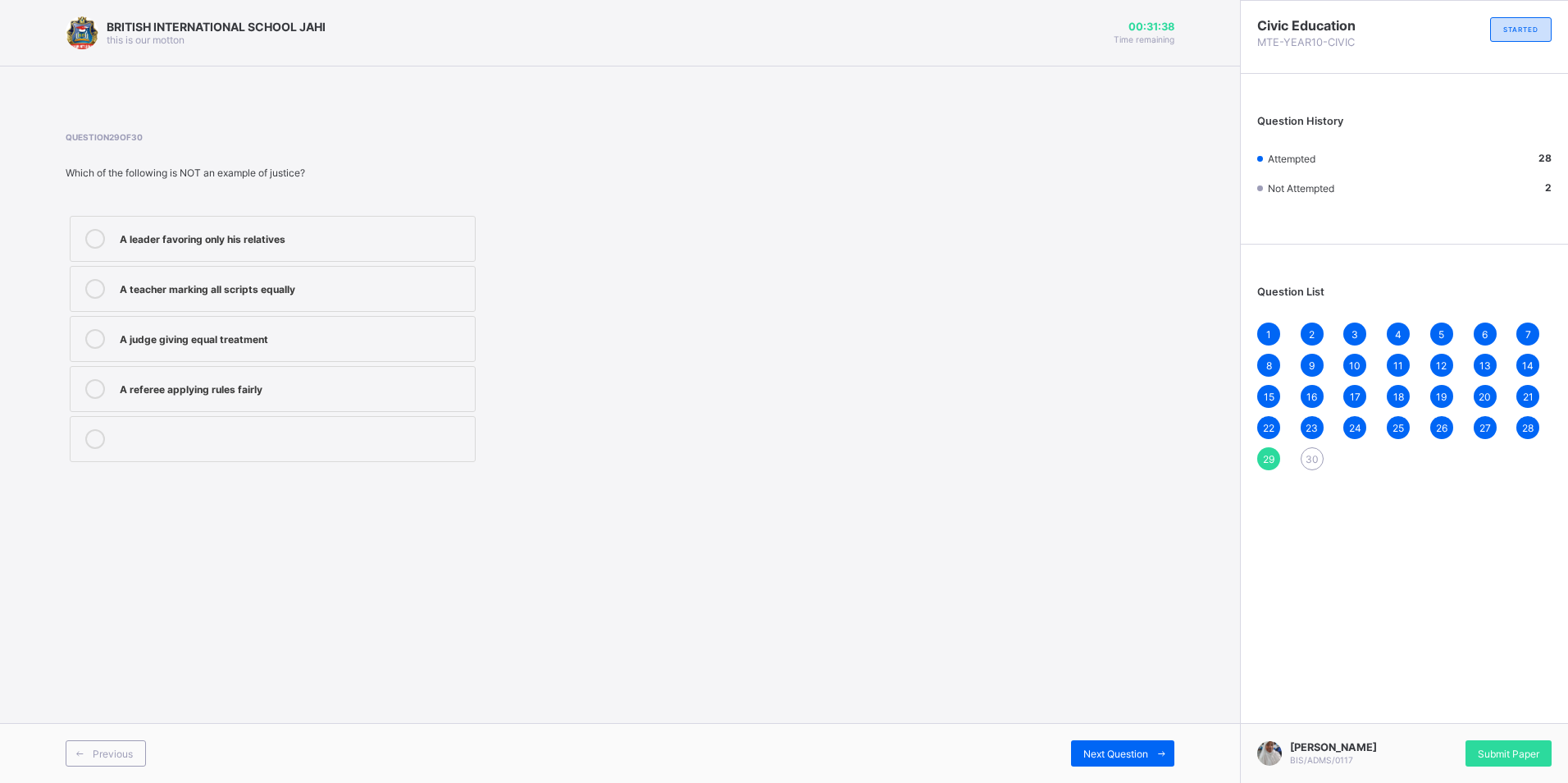
click at [333, 227] on label "A leader favoring only his relatives" at bounding box center [273, 239] width 406 height 46
click at [1126, 756] on span "Next Question" at bounding box center [1116, 753] width 65 height 12
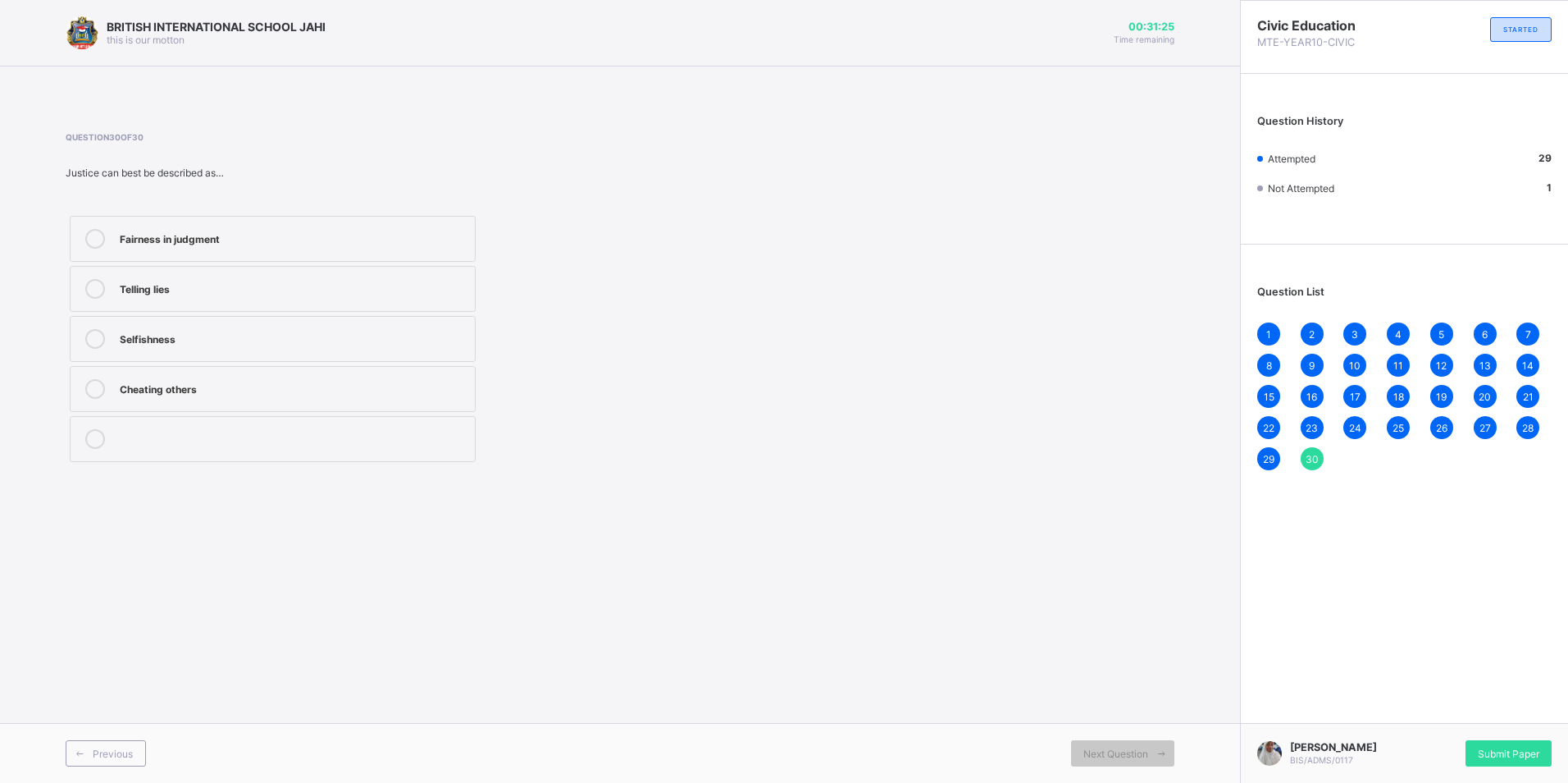
click at [208, 226] on label "Fairness in judgment" at bounding box center [273, 239] width 406 height 46
click at [1514, 748] on span "Submit Paper" at bounding box center [1509, 753] width 61 height 12
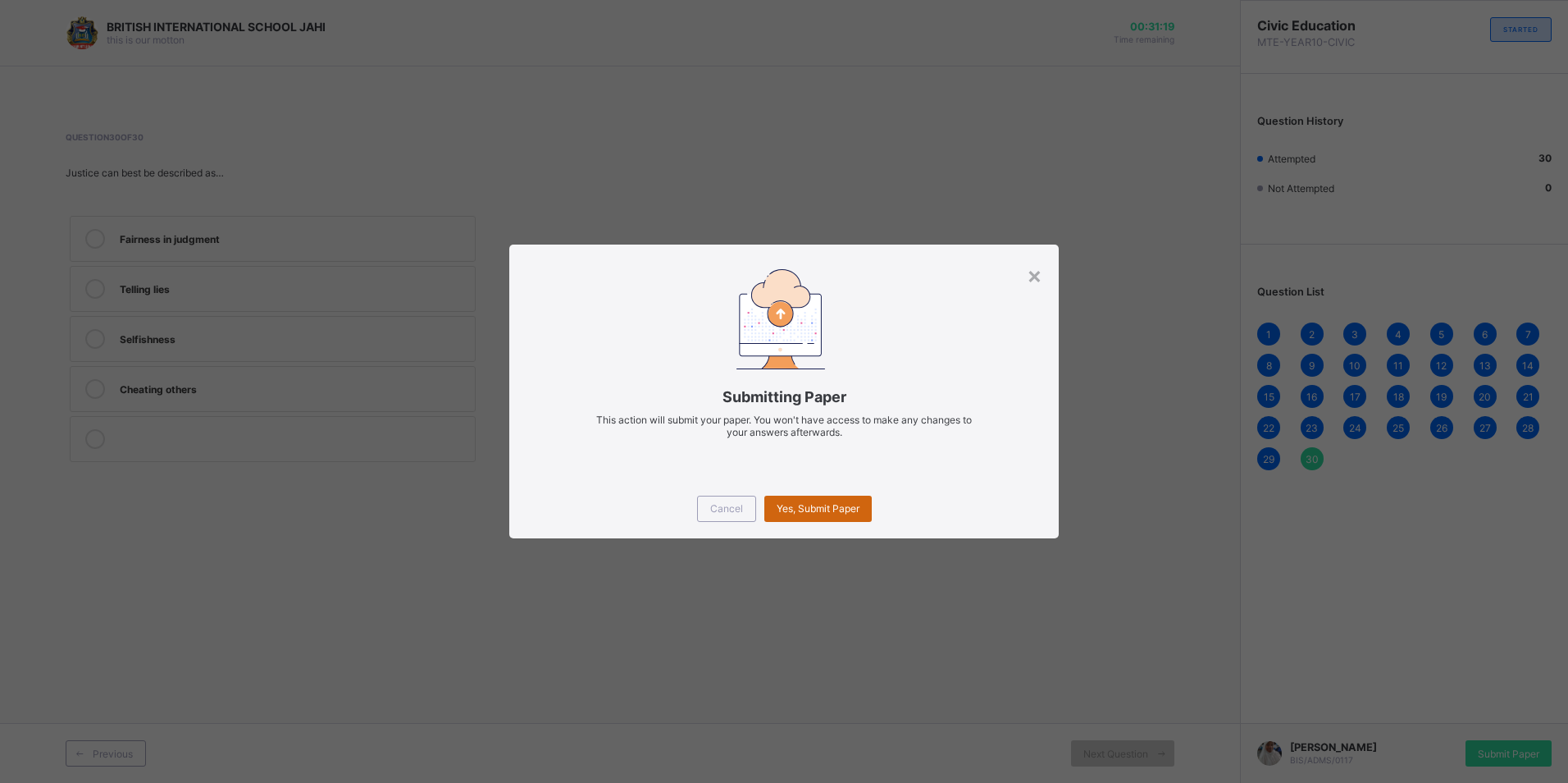
click at [804, 508] on span "Yes, Submit Paper" at bounding box center [818, 508] width 82 height 12
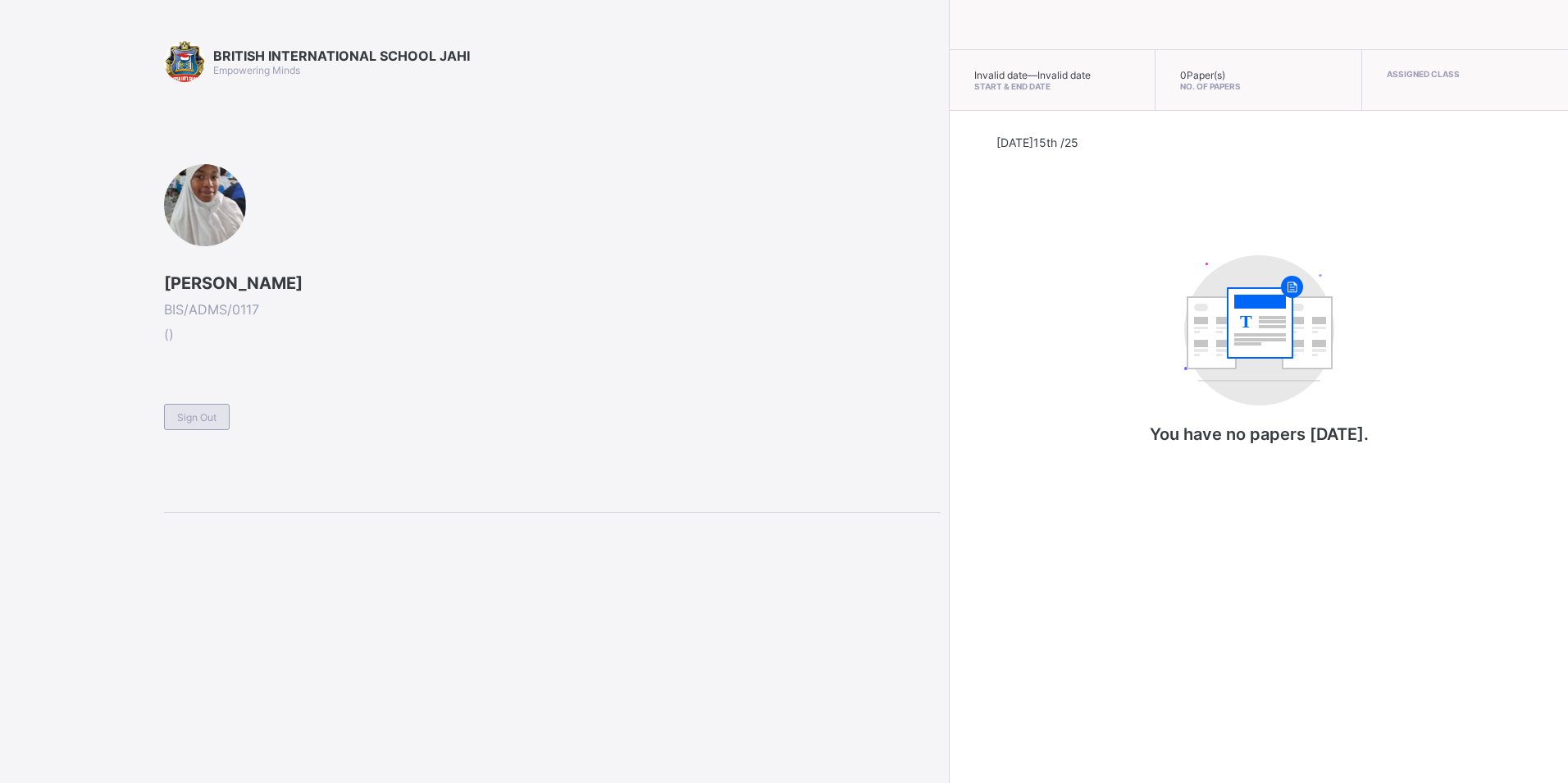
click at [196, 414] on span "Sign Out" at bounding box center [196, 417] width 39 height 12
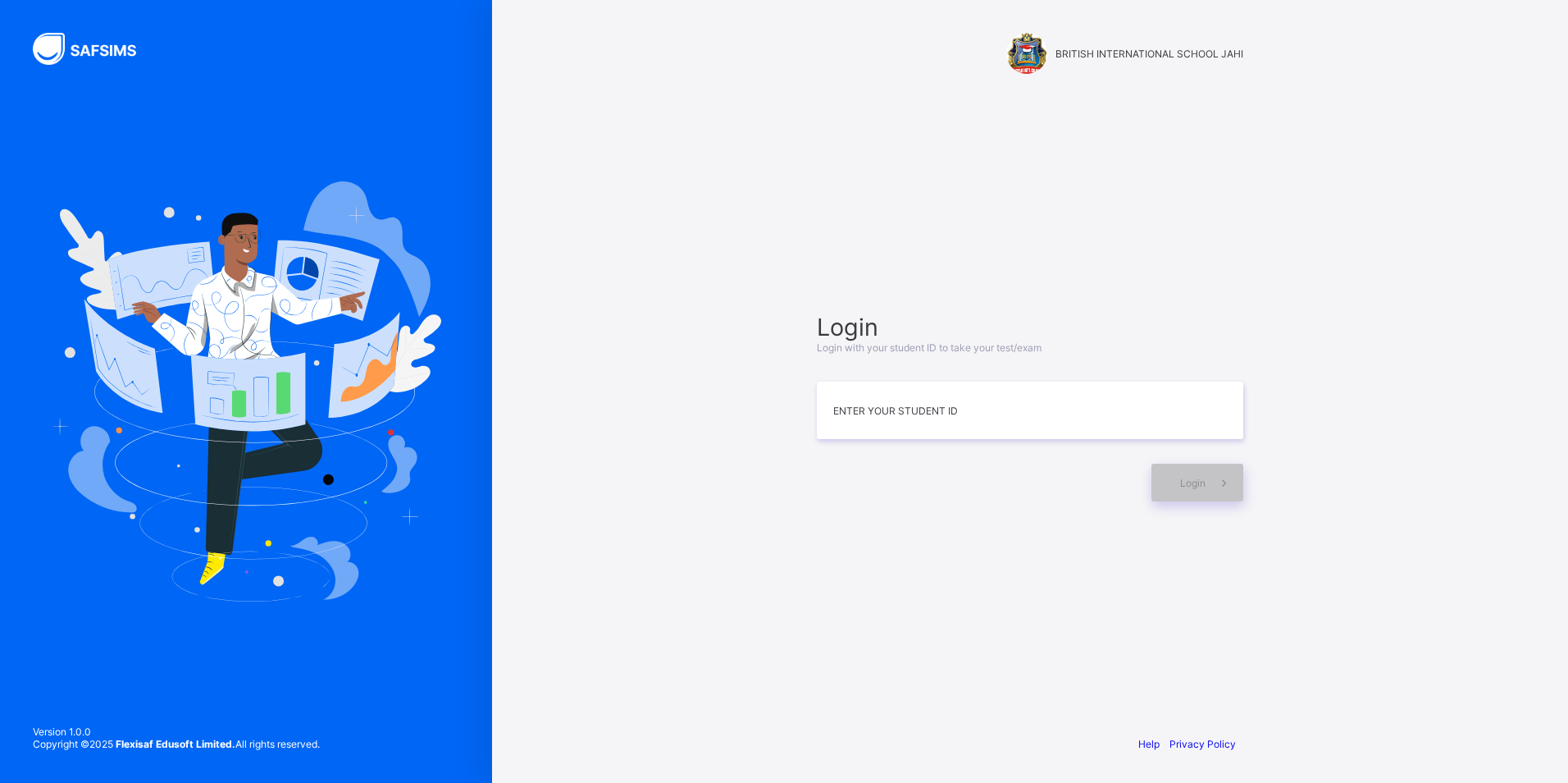
drag, startPoint x: 1057, startPoint y: 715, endPoint x: 1264, endPoint y: 374, distance: 398.9
click at [1057, 713] on div "Help Privacy Policy" at bounding box center [1030, 744] width 459 height 78
